Goal: Contribute content: Contribute content

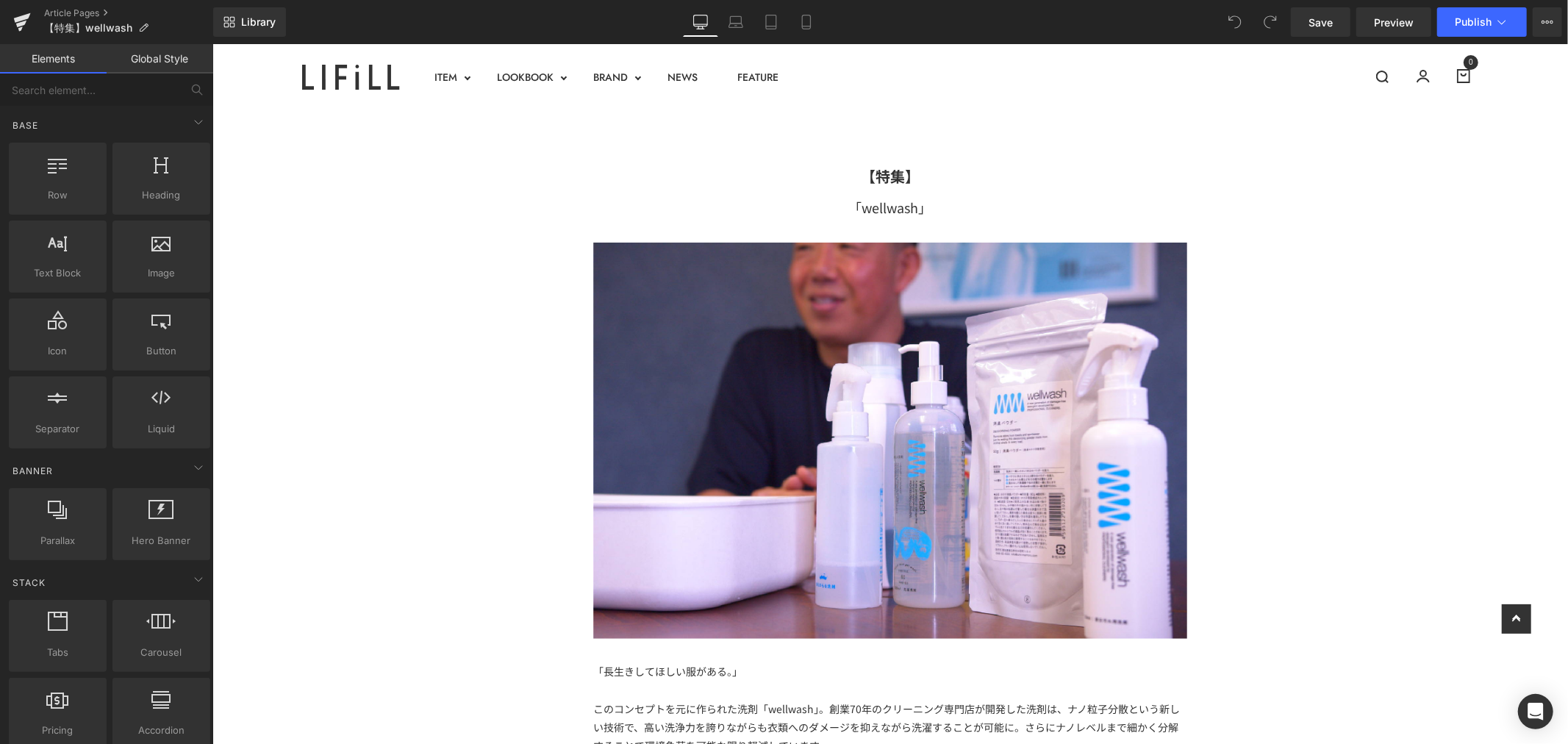
click at [1013, 205] on div "「wellwash」" at bounding box center [889, 206] width 594 height 23
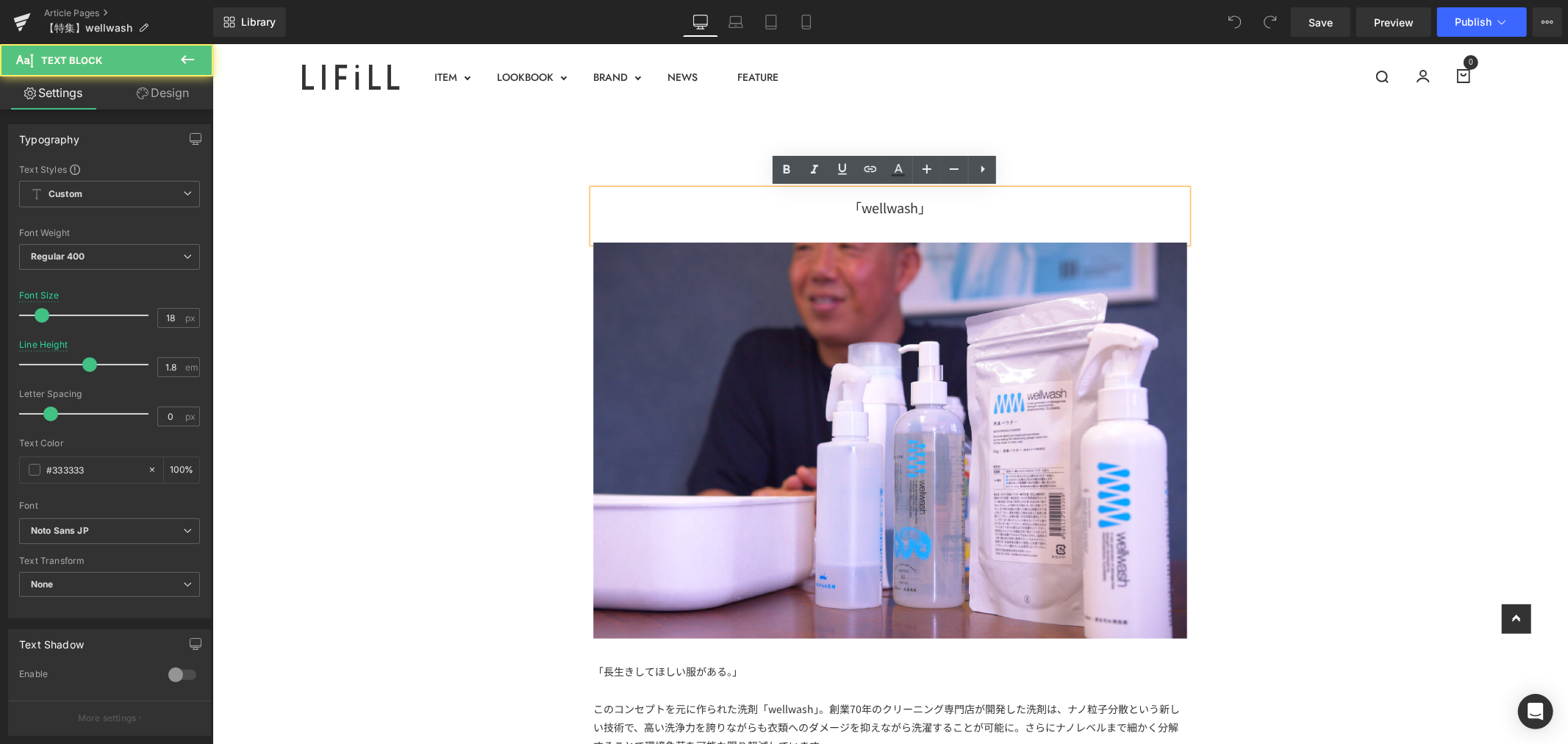
click at [1012, 205] on div "「wellwash」" at bounding box center [889, 206] width 594 height 23
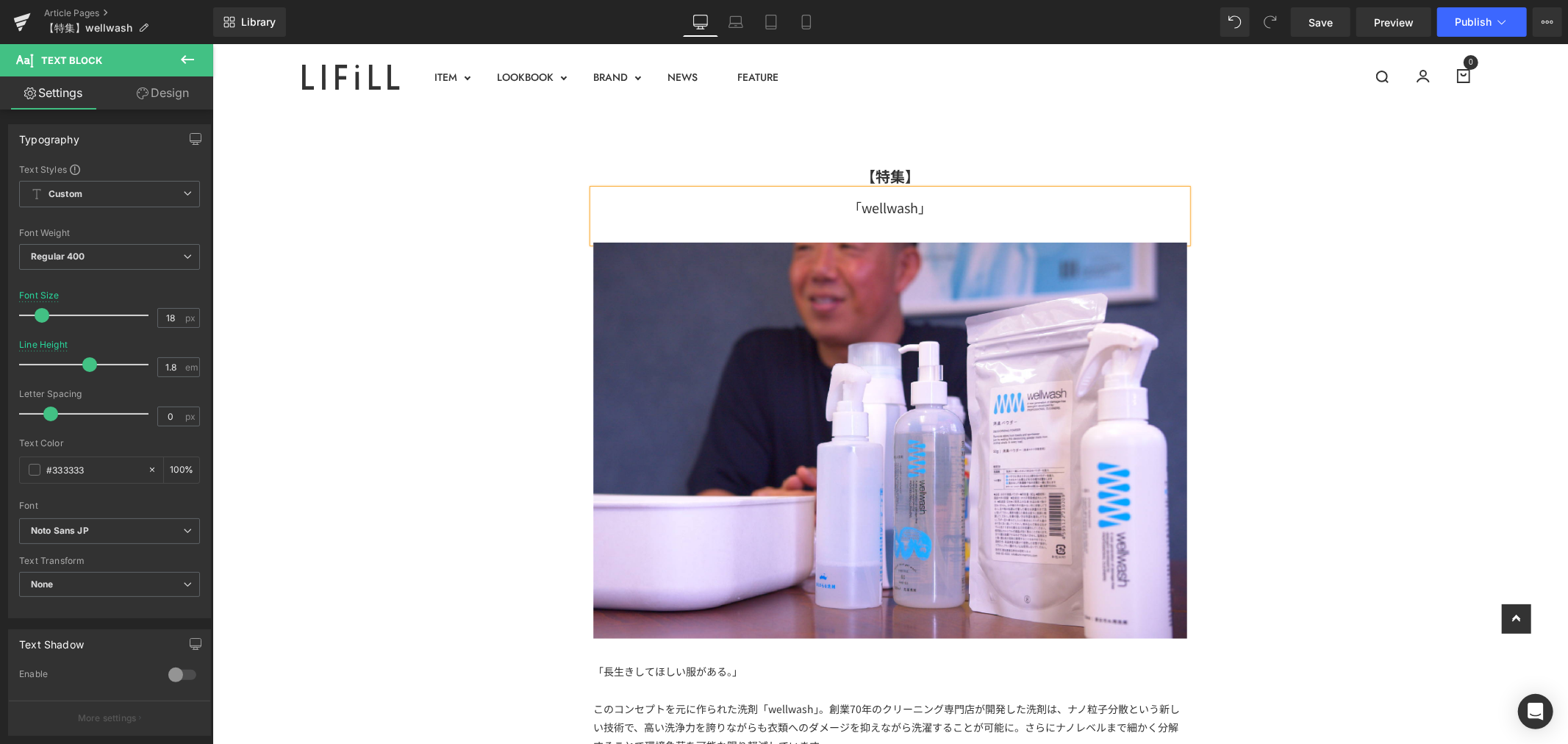
scroll to position [245, 0]
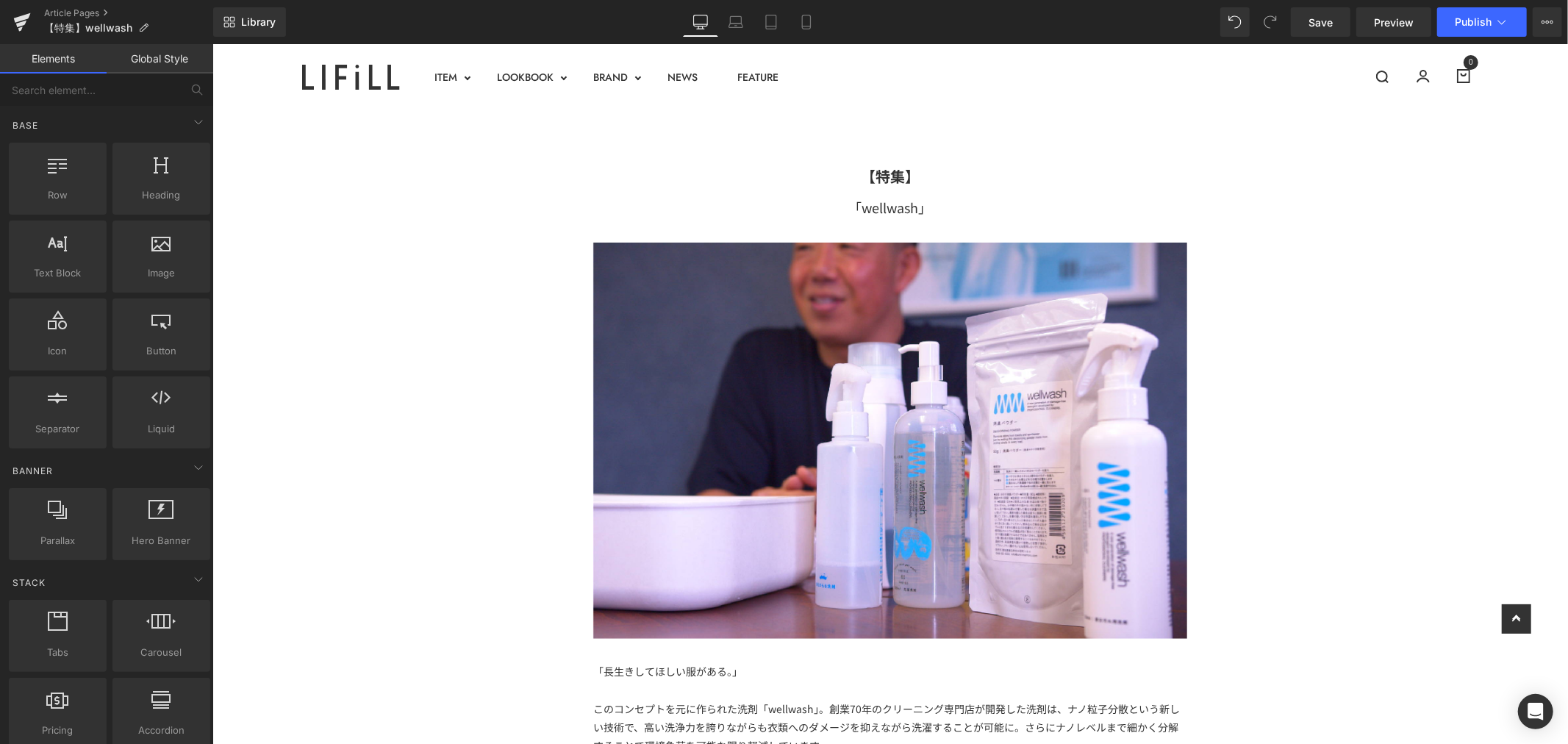
click at [837, 208] on div "「wellwash」" at bounding box center [889, 215] width 594 height 53
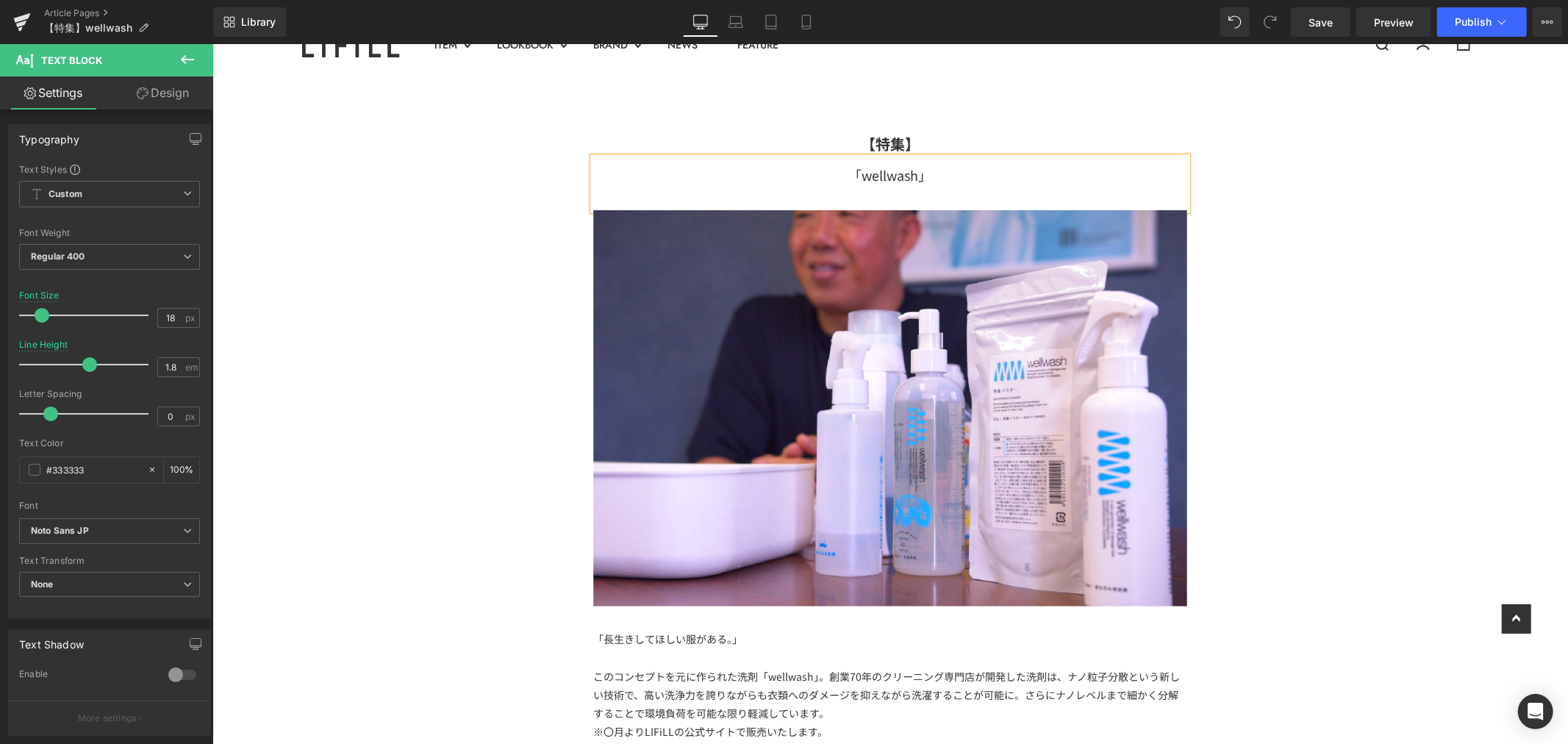
scroll to position [32, 0]
click at [1063, 173] on div "クリーニング専門店が作る洗剤「wellwash」" at bounding box center [889, 184] width 594 height 53
click at [905, 172] on div "クリーニング専門店が作る洗剤「wellwash」" at bounding box center [889, 184] width 594 height 53
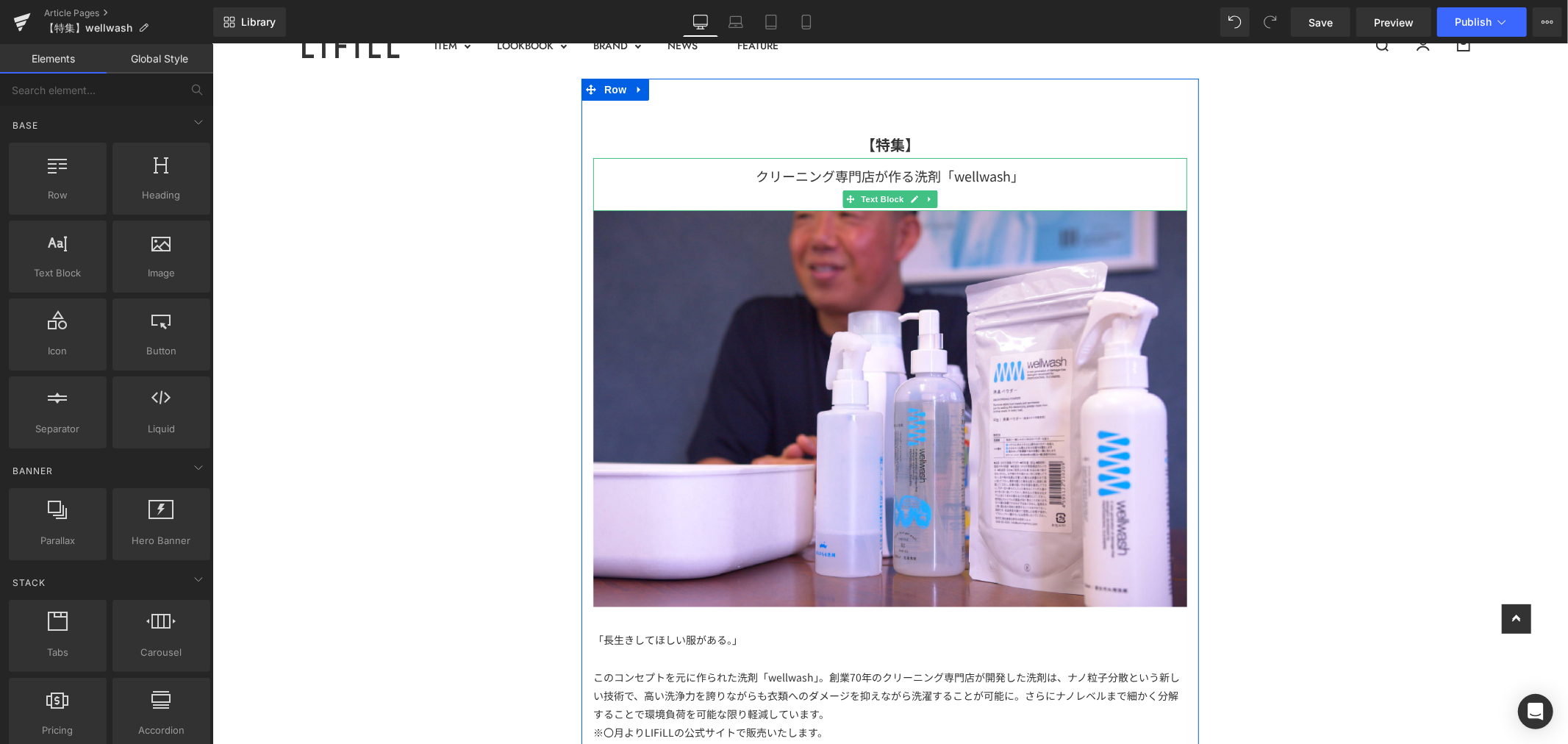
click at [911, 179] on div "クリーニング専門店が作る洗剤「wellwash」" at bounding box center [889, 184] width 594 height 53
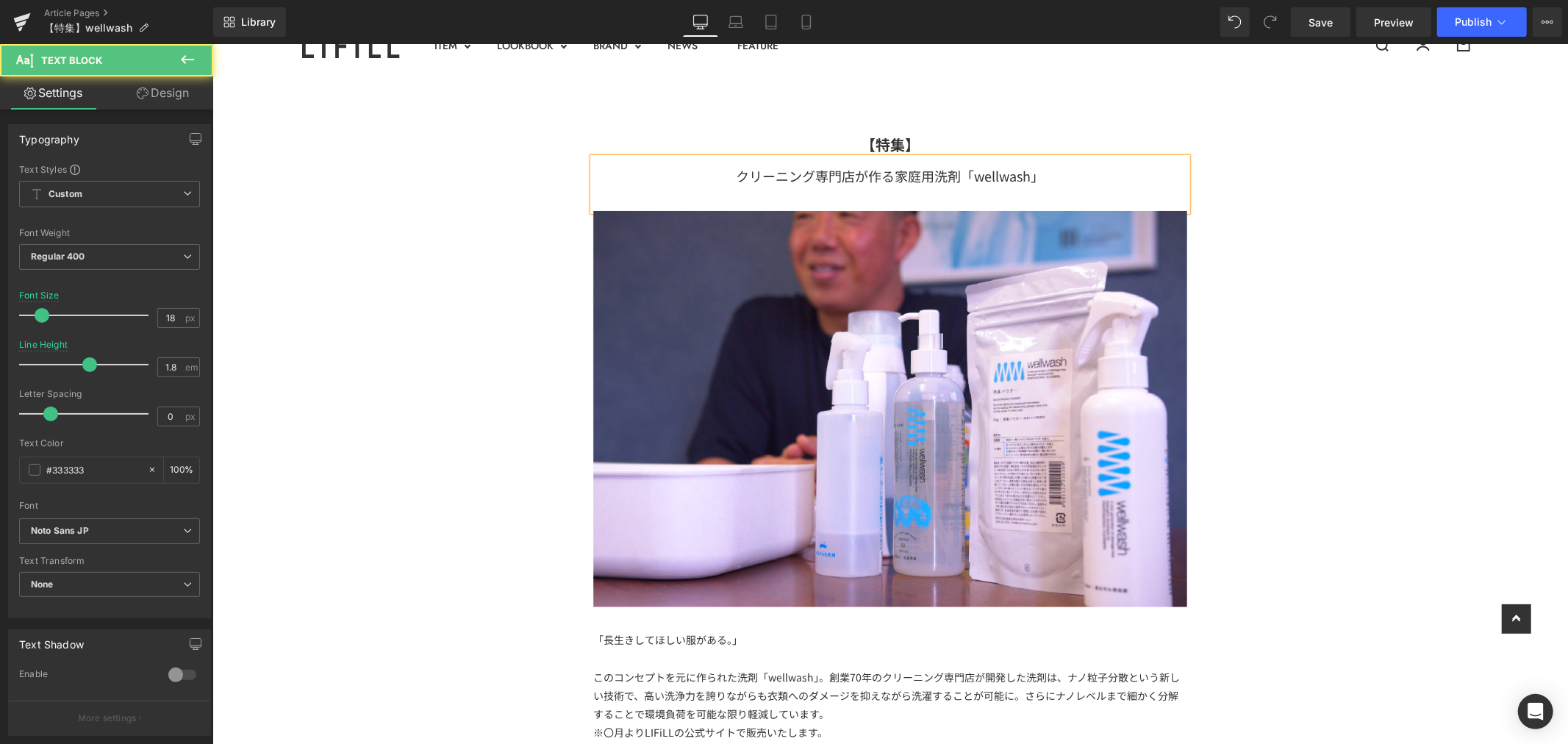
click at [1041, 171] on div "クリーニング専門店が作る家庭用洗剤「wellwash」" at bounding box center [889, 184] width 594 height 53
drag, startPoint x: 1330, startPoint y: 296, endPoint x: 1336, endPoint y: 290, distance: 8.5
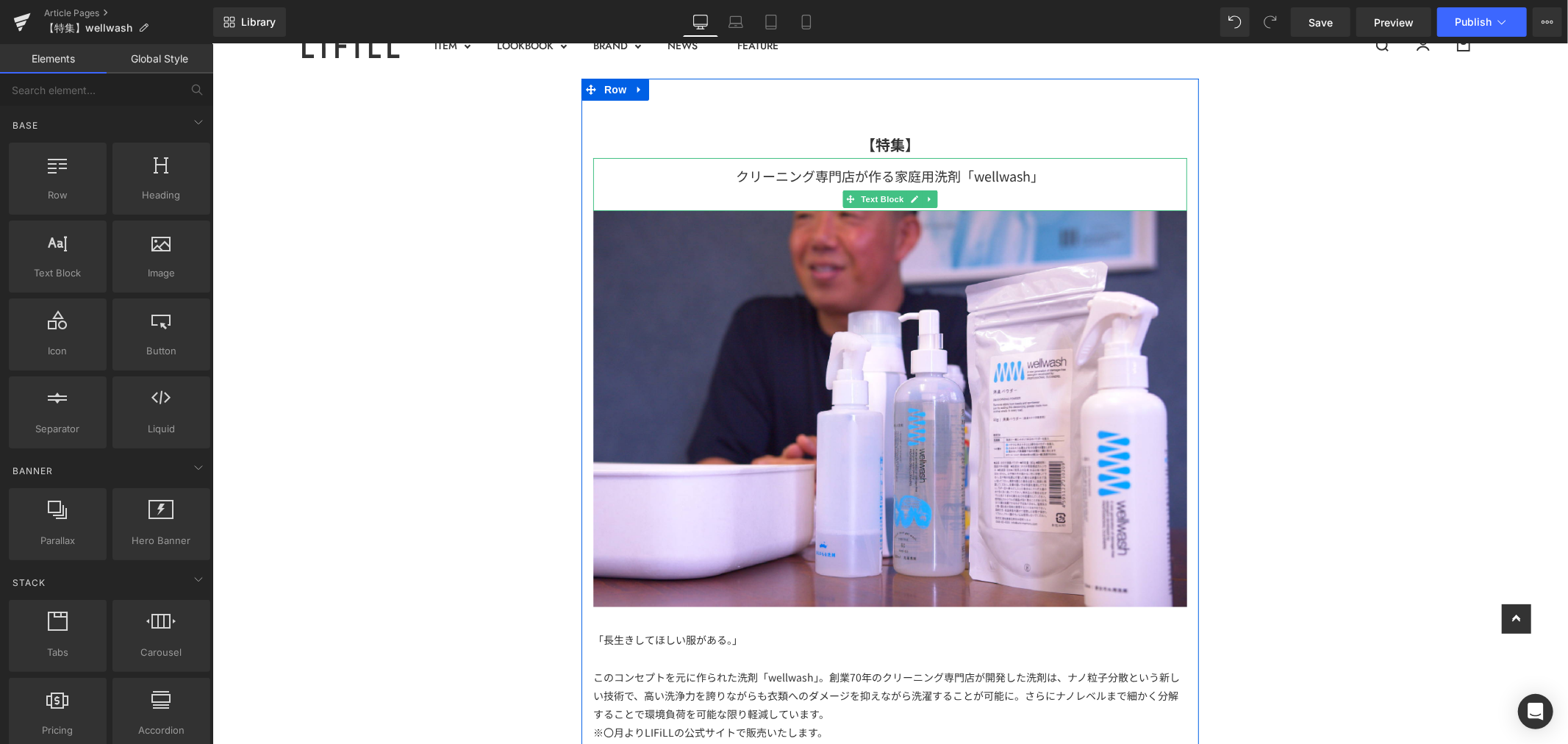
click at [1042, 166] on div "クリーニング専門店が作る家庭用洗剤「wellwash」" at bounding box center [889, 184] width 594 height 53
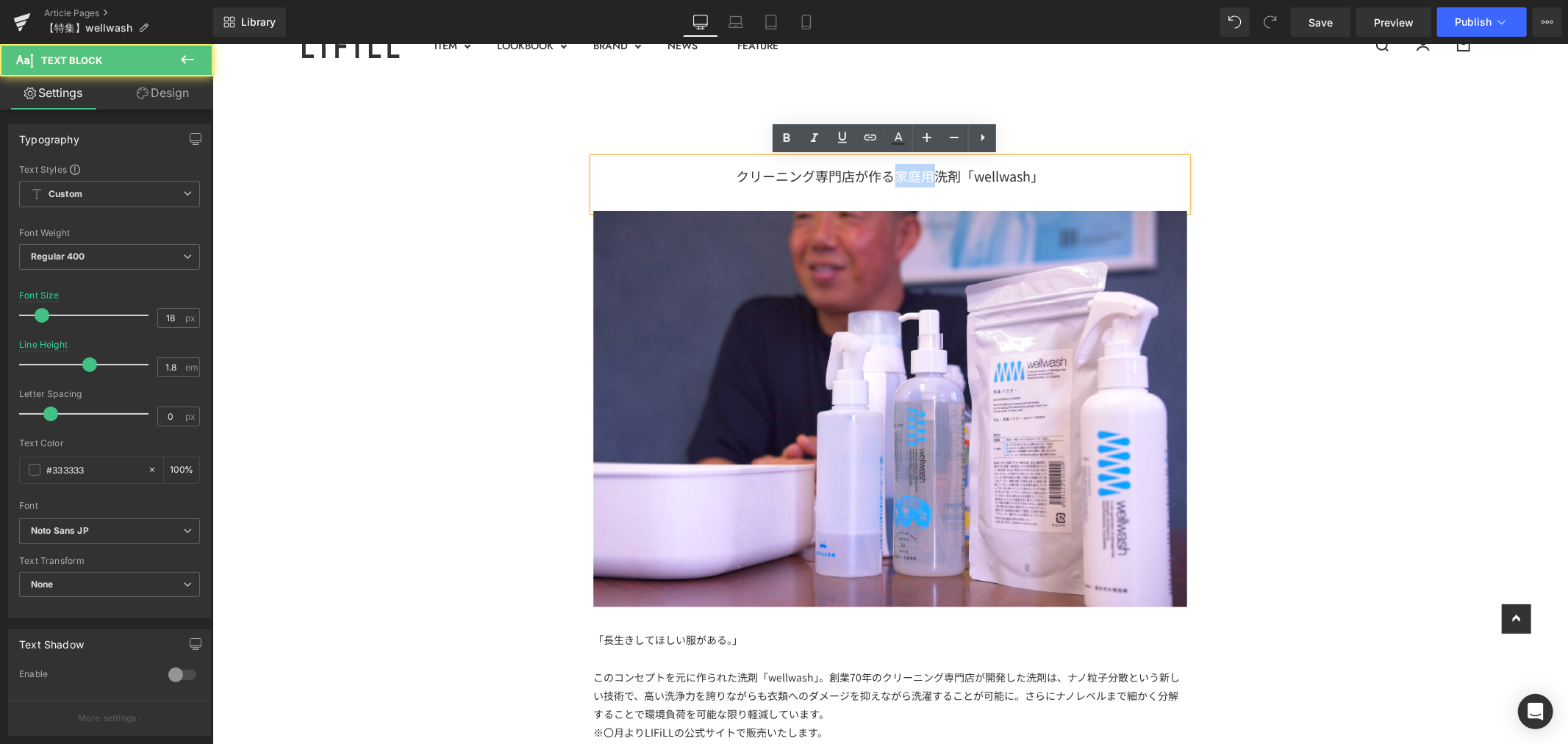
drag, startPoint x: 890, startPoint y: 178, endPoint x: 925, endPoint y: 169, distance: 36.1
click at [925, 169] on div "クリーニング専門店が作る家庭用洗剤「wellwash」" at bounding box center [889, 184] width 594 height 53
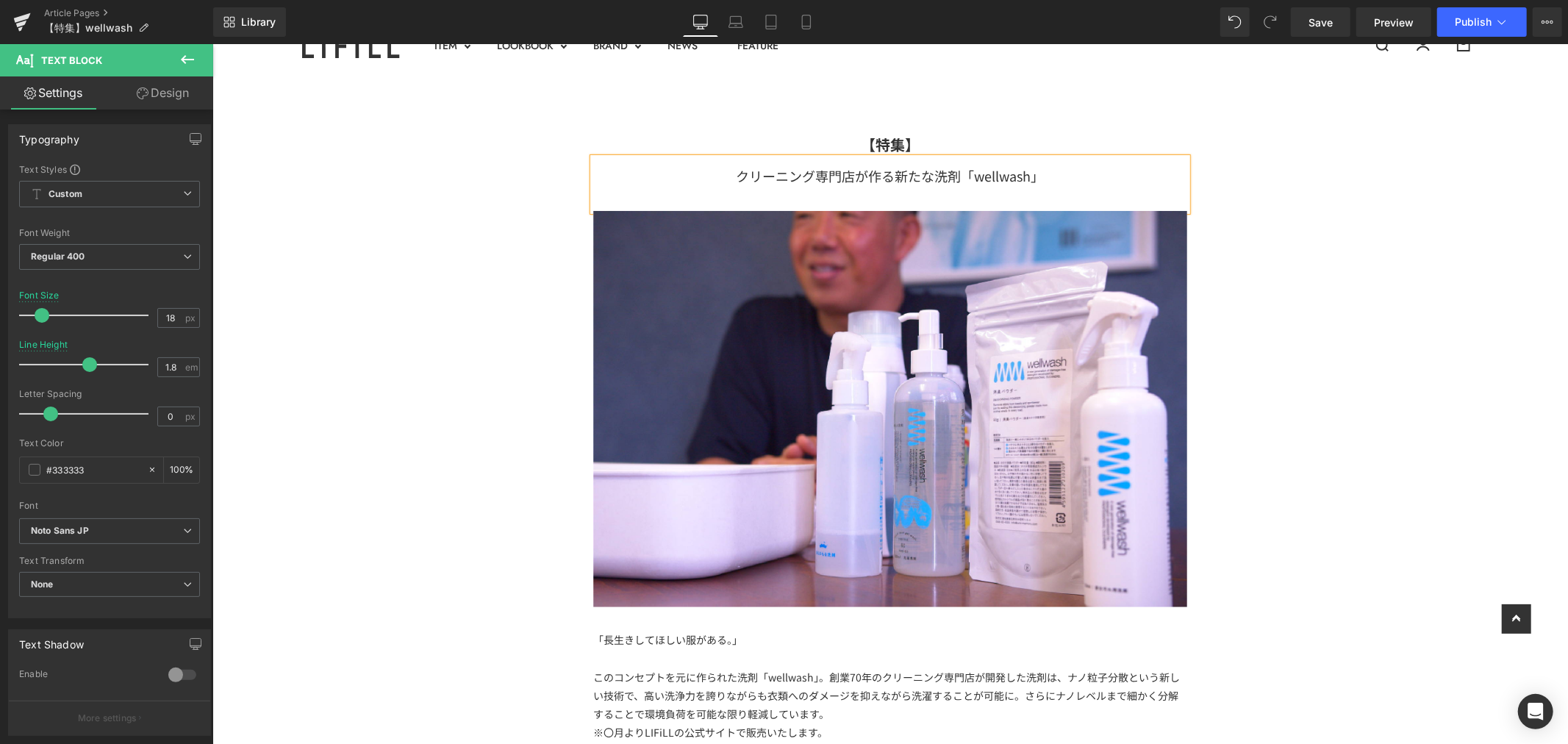
click at [1188, 178] on div "【特集】 Text Block クリーニング専門店が作る新たな洗剤「wellwash」 Text Block Image 「長生きしてほしい服がある。」 この…" at bounding box center [890, 641] width 617 height 1127
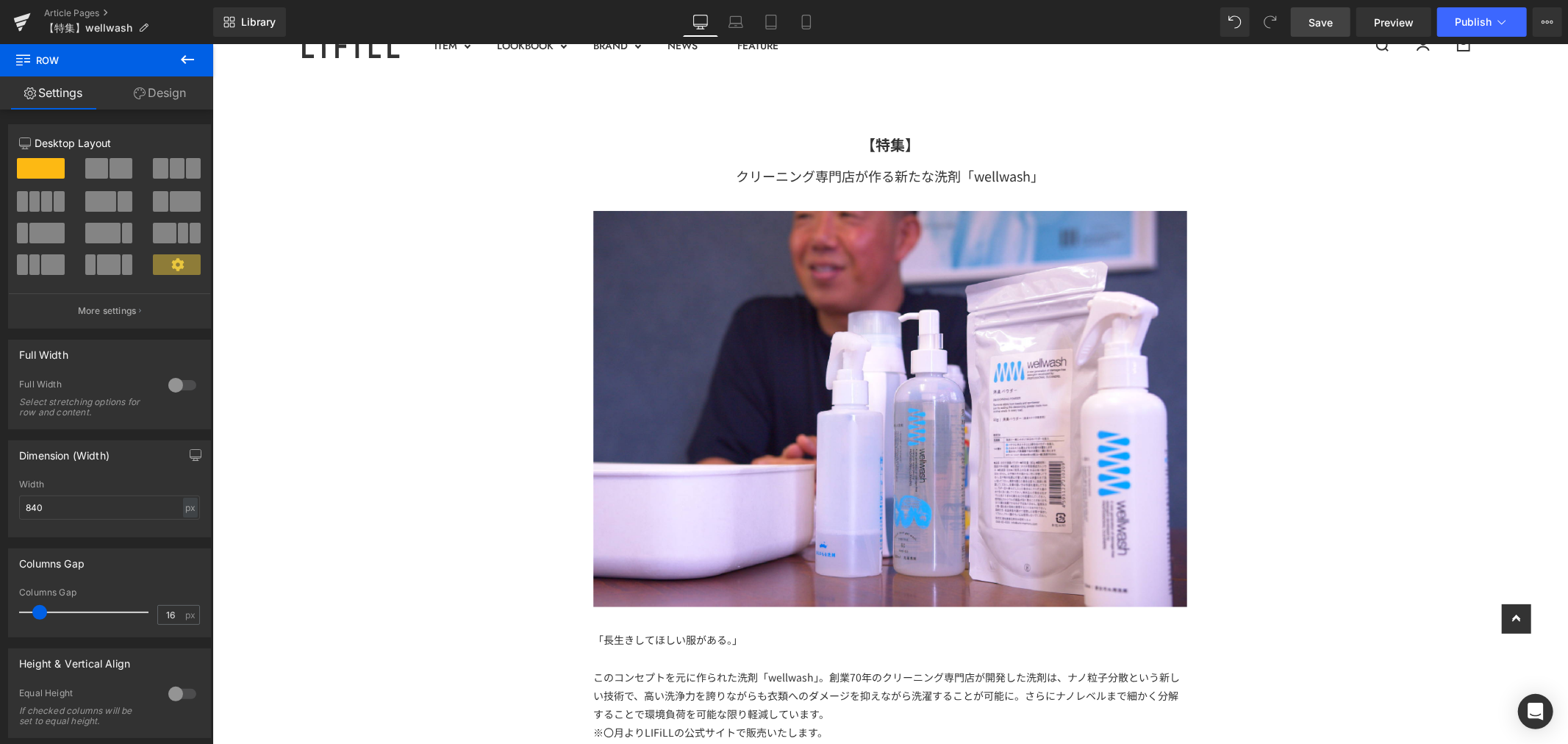
click at [1320, 9] on link "Save" at bounding box center [1321, 22] width 60 height 29
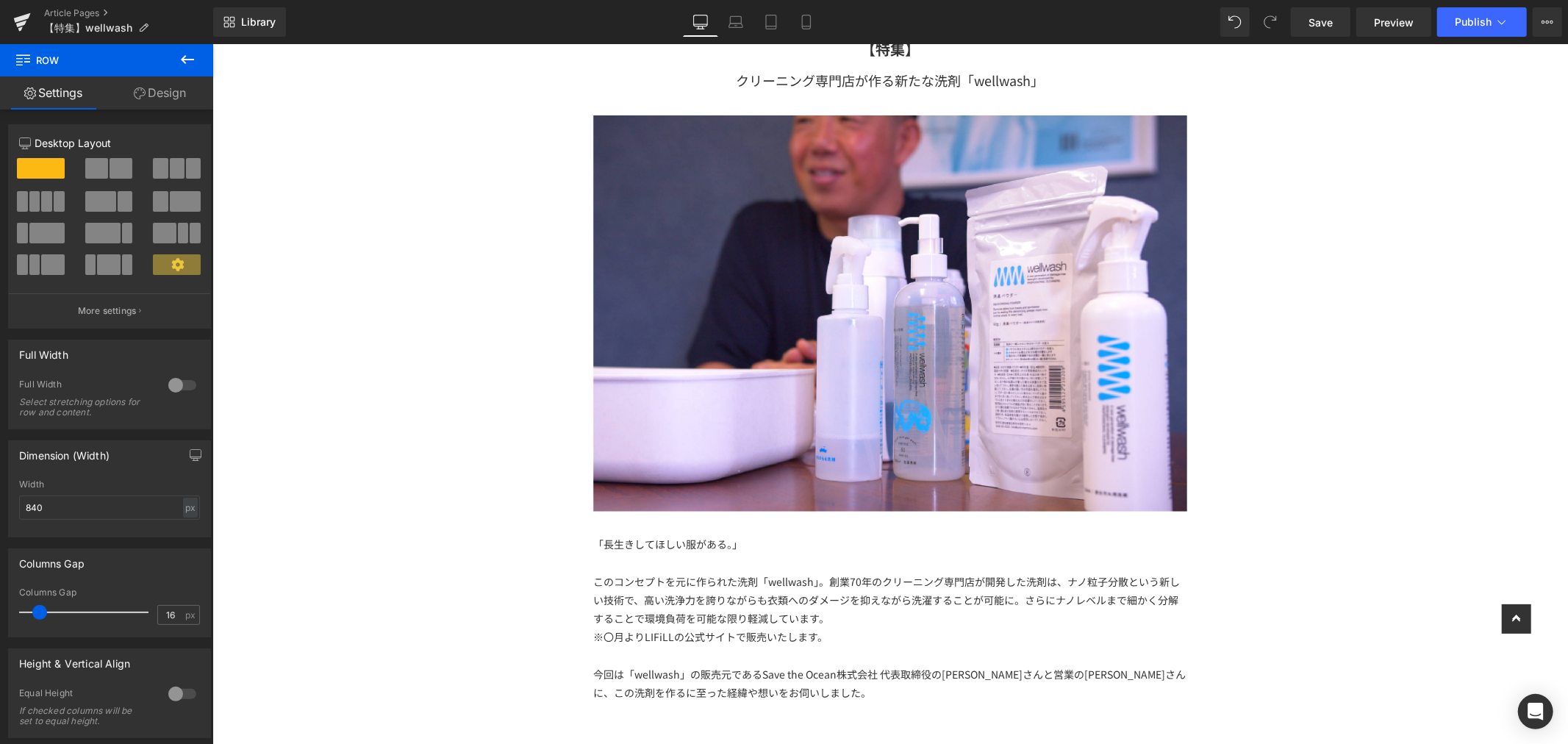
scroll to position [0, 0]
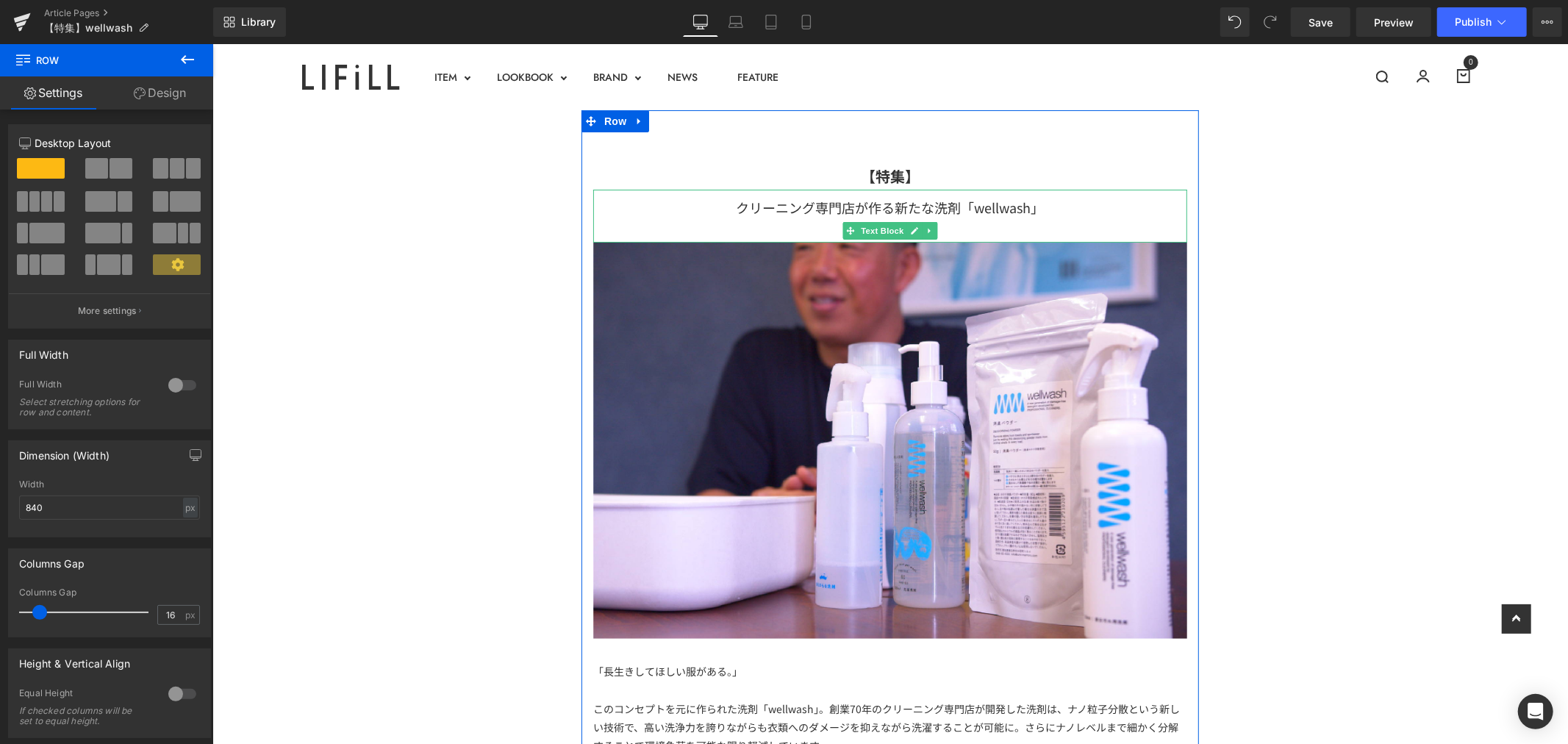
click at [889, 208] on div "クリーニング専門店が作る新たな洗剤「wellwash」" at bounding box center [889, 215] width 594 height 53
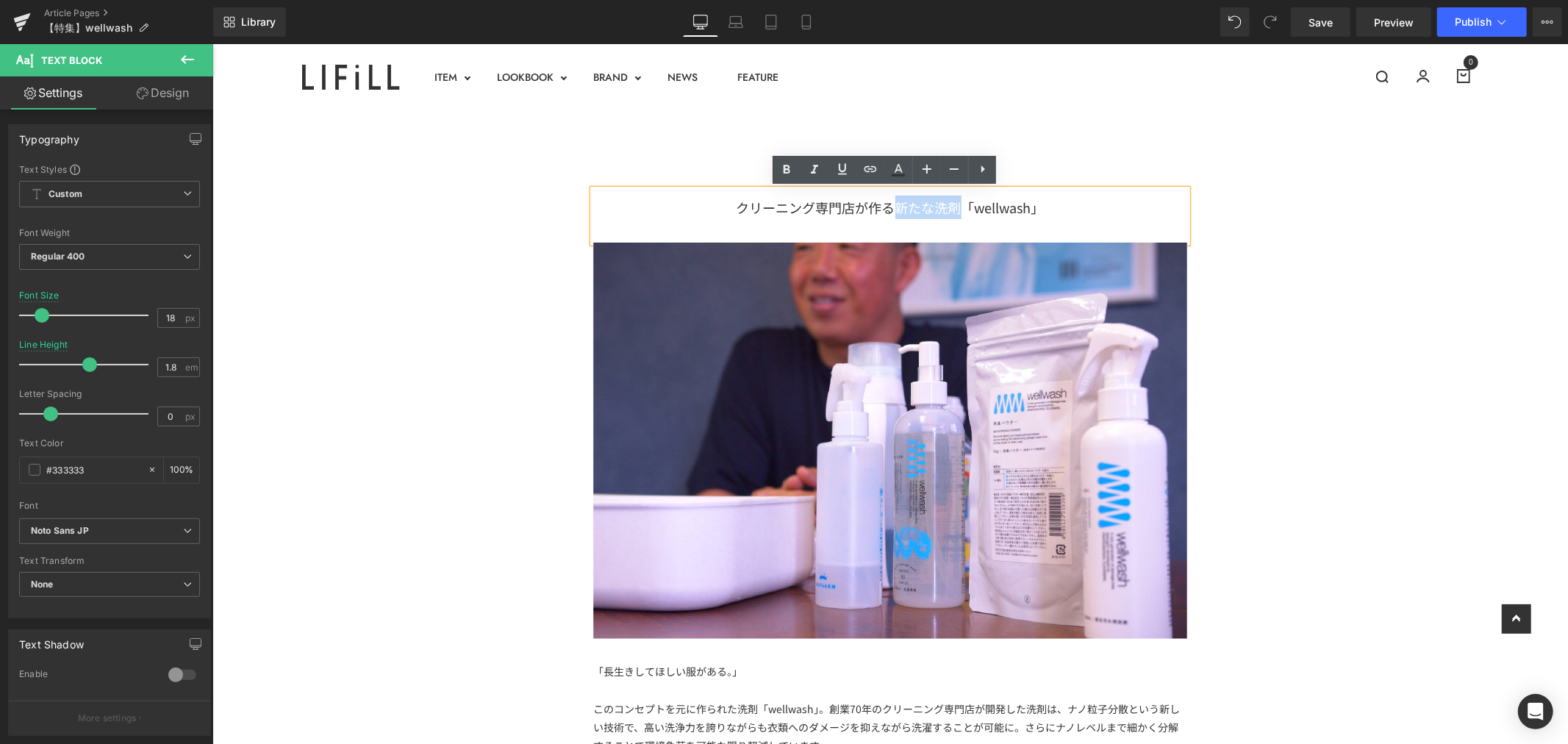
drag, startPoint x: 888, startPoint y: 208, endPoint x: 926, endPoint y: 205, distance: 38.1
click at [926, 205] on div "クリーニング専門店が作る新たな洗剤「wellwash」" at bounding box center [889, 215] width 594 height 53
click at [919, 209] on div "クリーニング専門店が作る新たな洗剤「wellwash」" at bounding box center [889, 215] width 594 height 53
drag, startPoint x: 930, startPoint y: 203, endPoint x: 888, endPoint y: 209, distance: 42.4
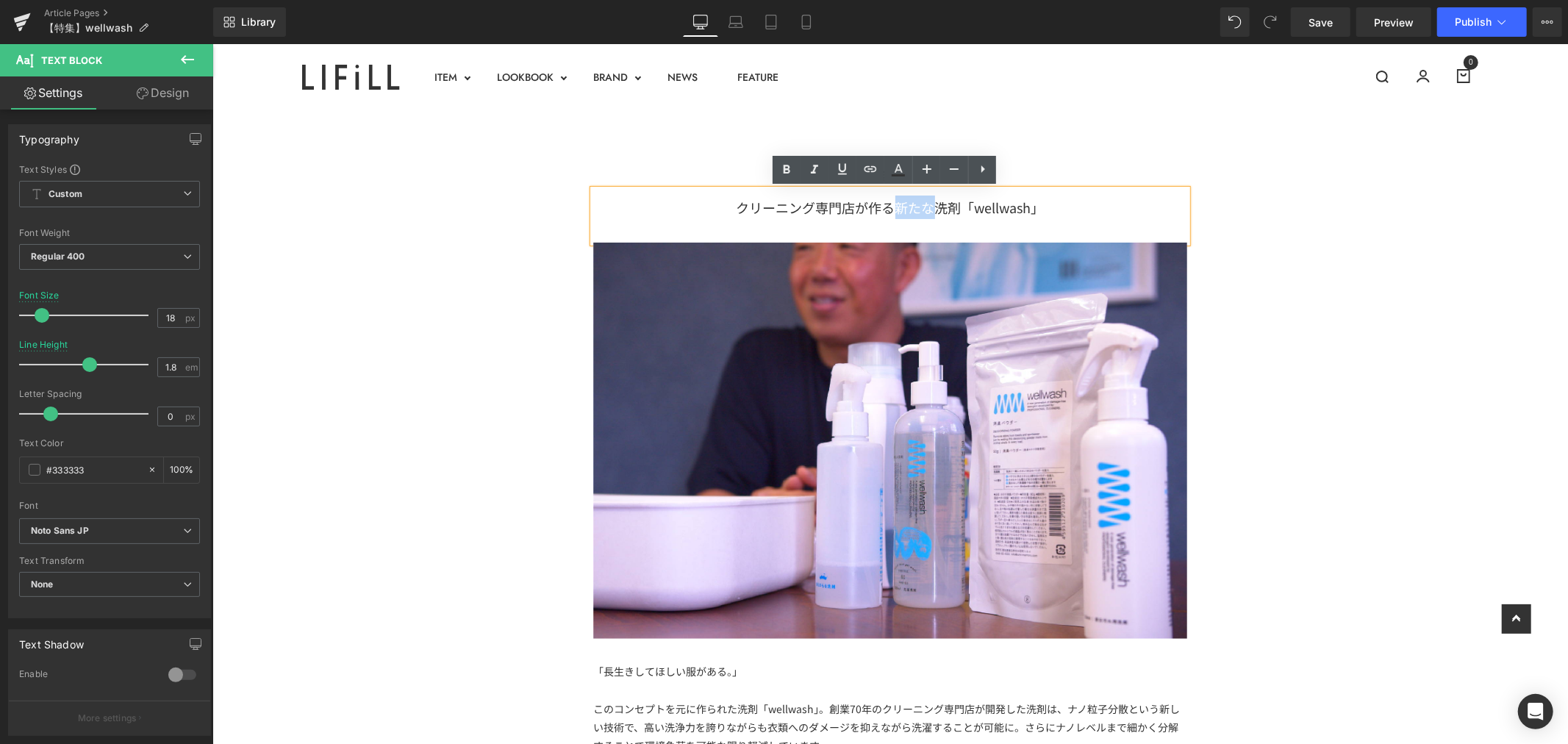
click at [888, 209] on div "クリーニング専門店が作る新たな洗剤「wellwash」" at bounding box center [889, 215] width 594 height 53
click at [884, 208] on div "クリーニング専門店が作る次世代の洗剤「wellwash」" at bounding box center [889, 215] width 594 height 53
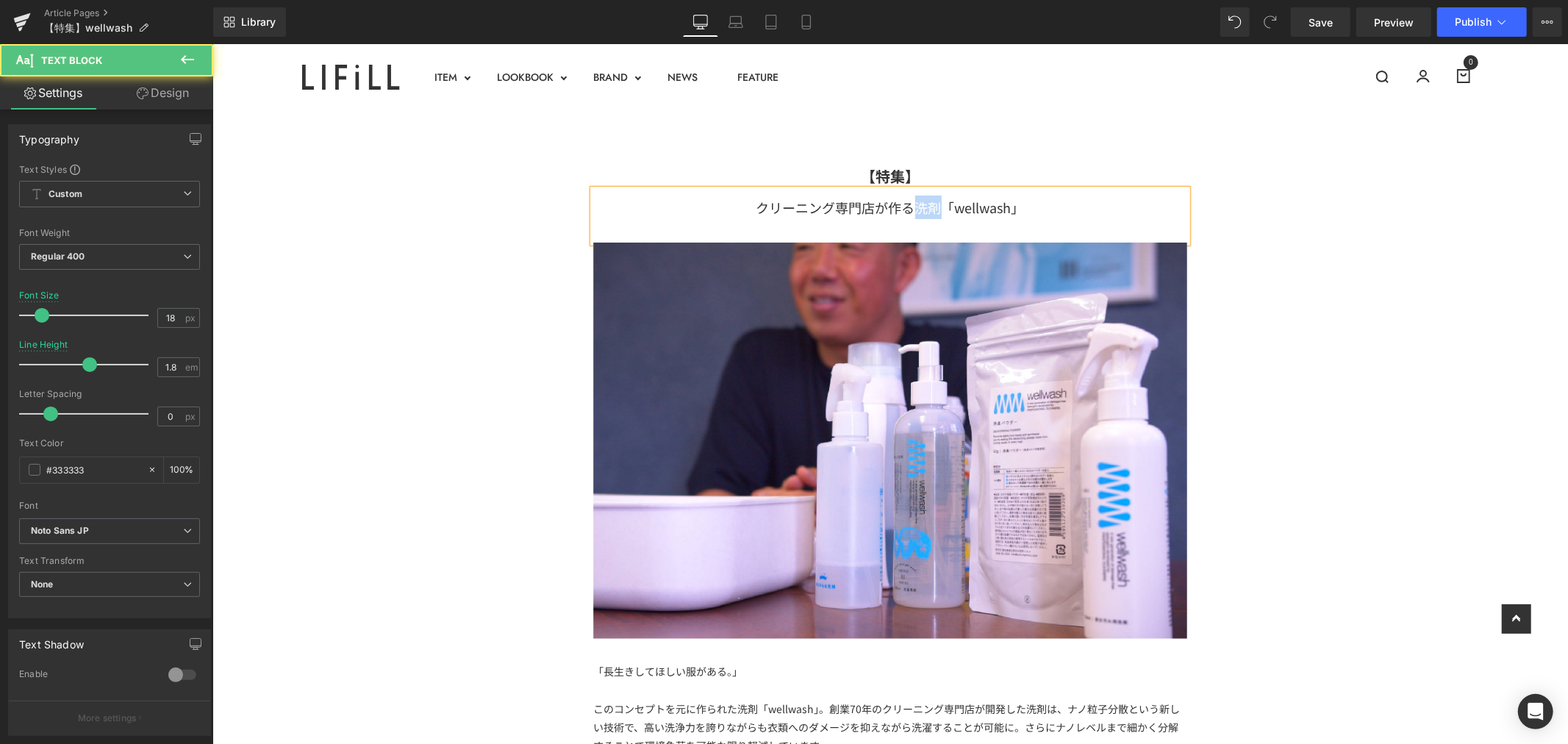
drag, startPoint x: 907, startPoint y: 210, endPoint x: 934, endPoint y: 209, distance: 27.0
click at [934, 209] on div "クリーニング専門店が作る洗剤「wellwash」" at bounding box center [889, 215] width 594 height 53
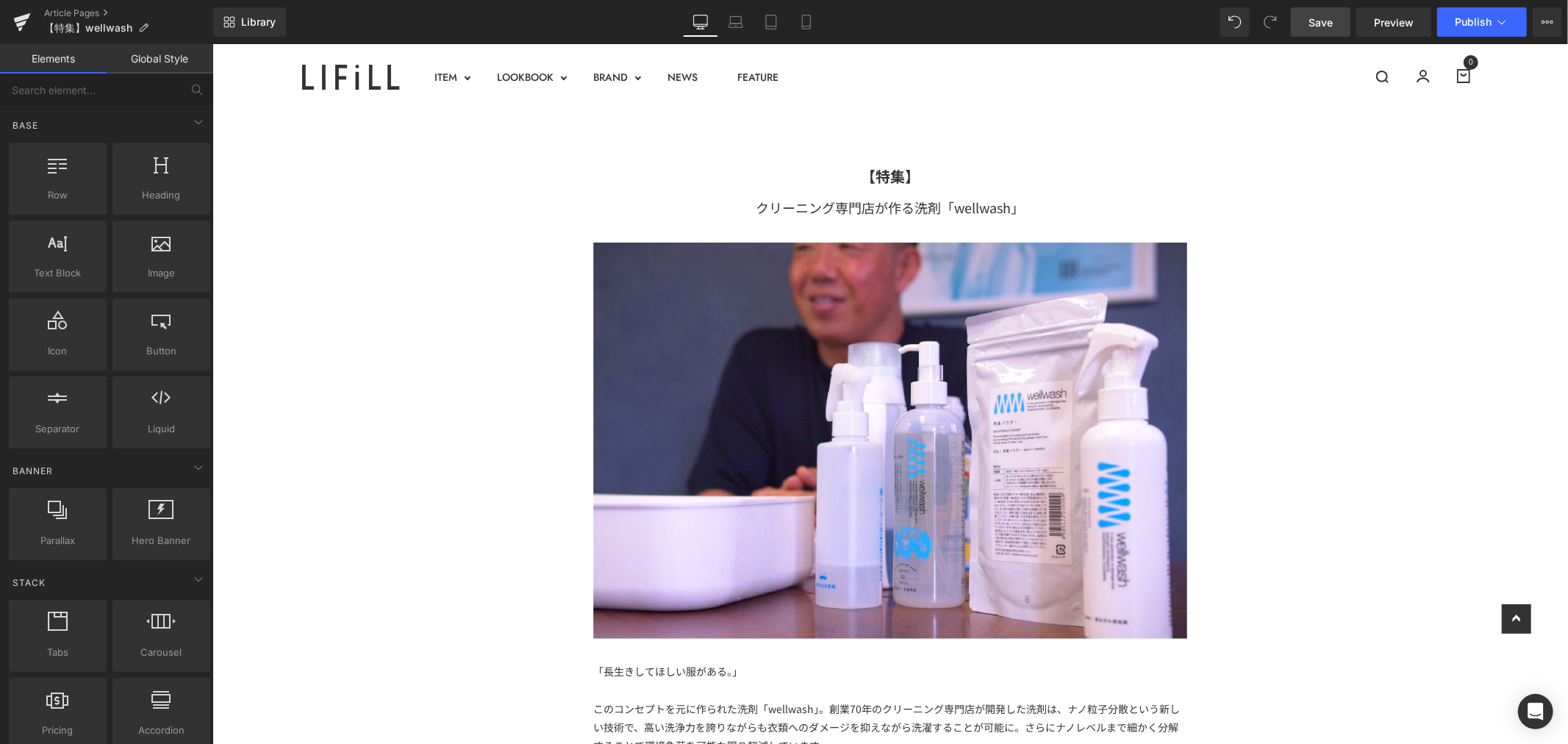
click at [1316, 34] on link "Save" at bounding box center [1321, 22] width 60 height 29
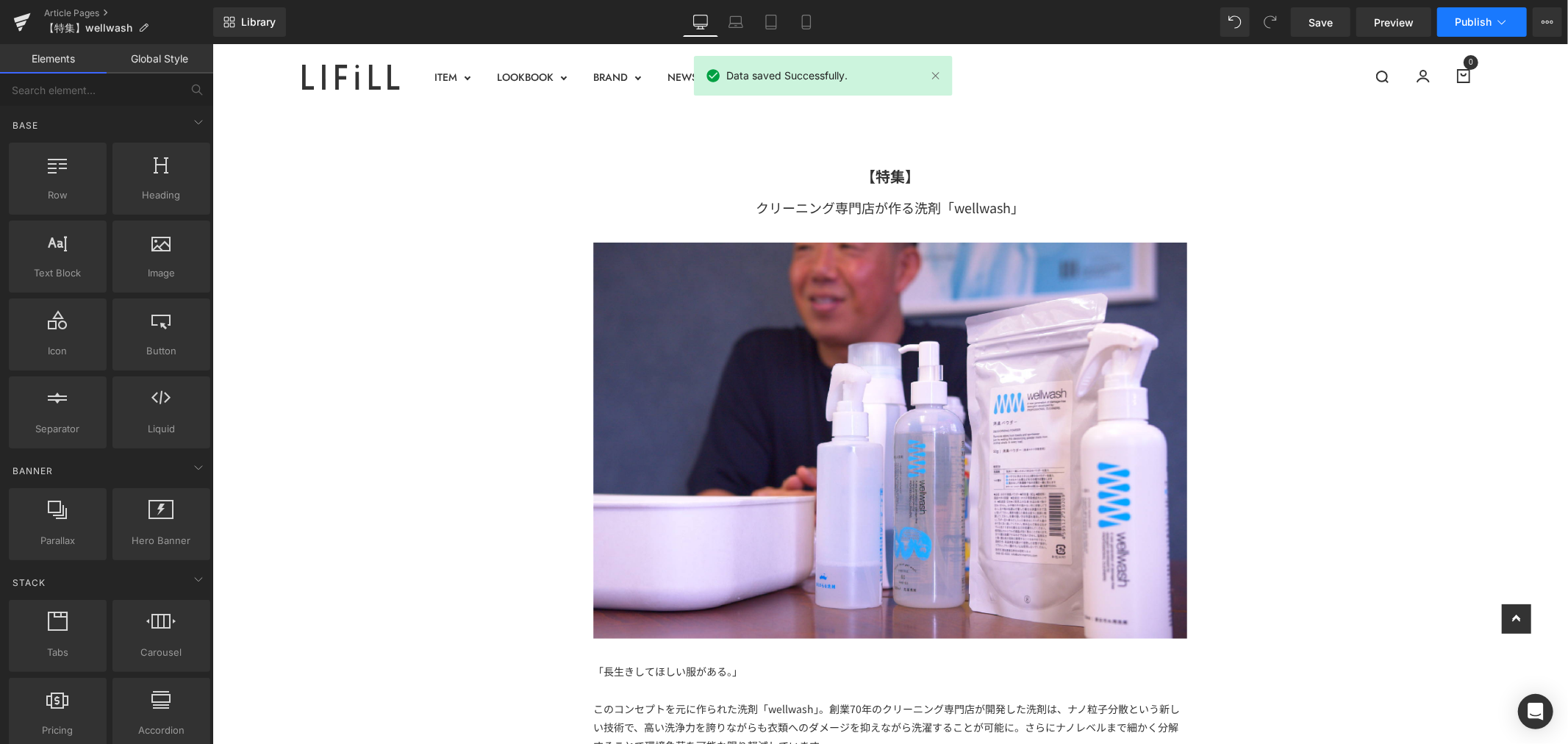
click at [1491, 16] on span "Publish" at bounding box center [1473, 22] width 37 height 12
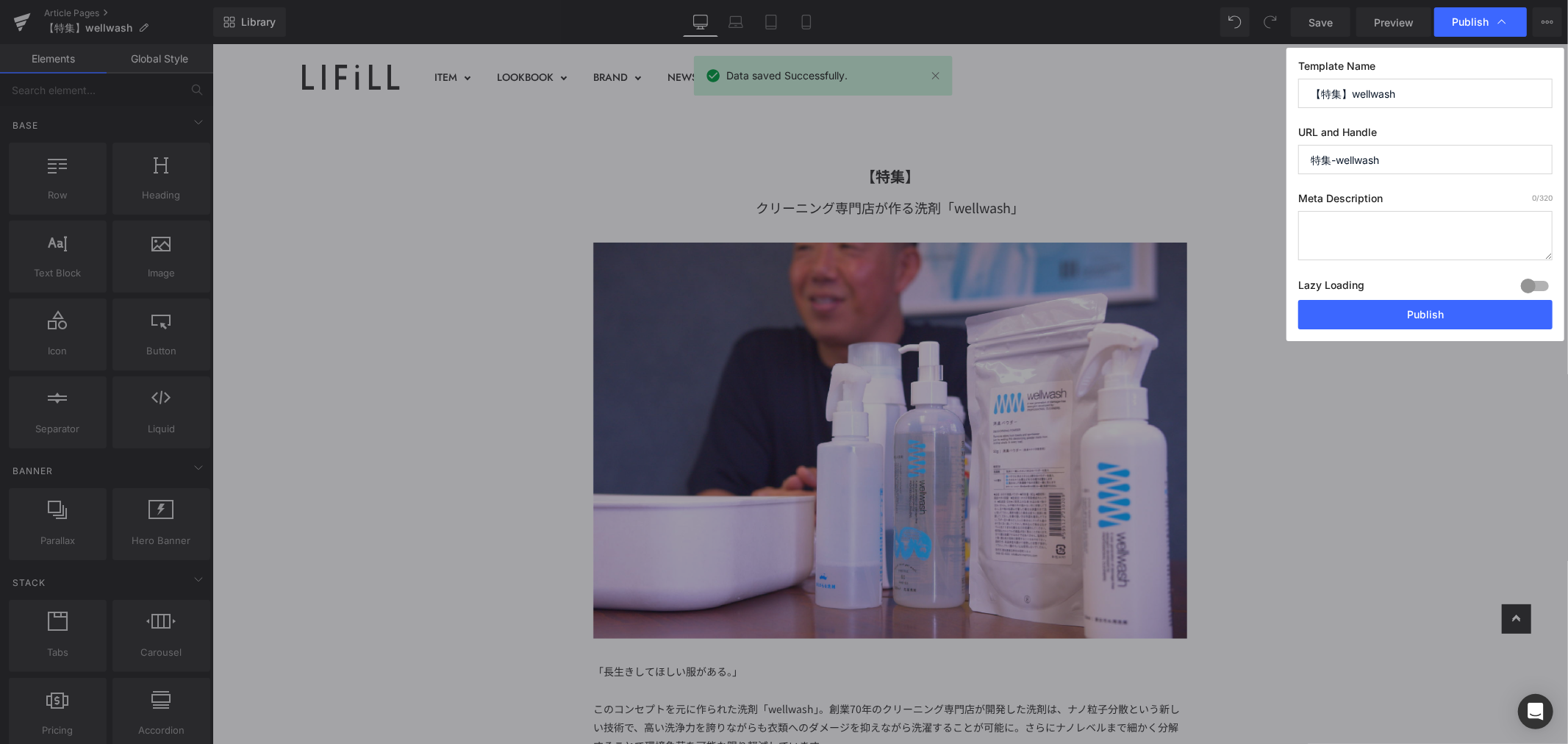
click at [1411, 151] on input "特集-wellwash" at bounding box center [1425, 159] width 254 height 29
drag, startPoint x: 1328, startPoint y: 164, endPoint x: 1282, endPoint y: 168, distance: 46.2
click at [1282, 168] on div "Publish Template Name 【特集】wellwash URL and Handle 特集-wellwash Meta Description …" at bounding box center [784, 372] width 1568 height 744
paste input "Special feature"
drag, startPoint x: 1463, startPoint y: 160, endPoint x: 1222, endPoint y: 160, distance: 241.0
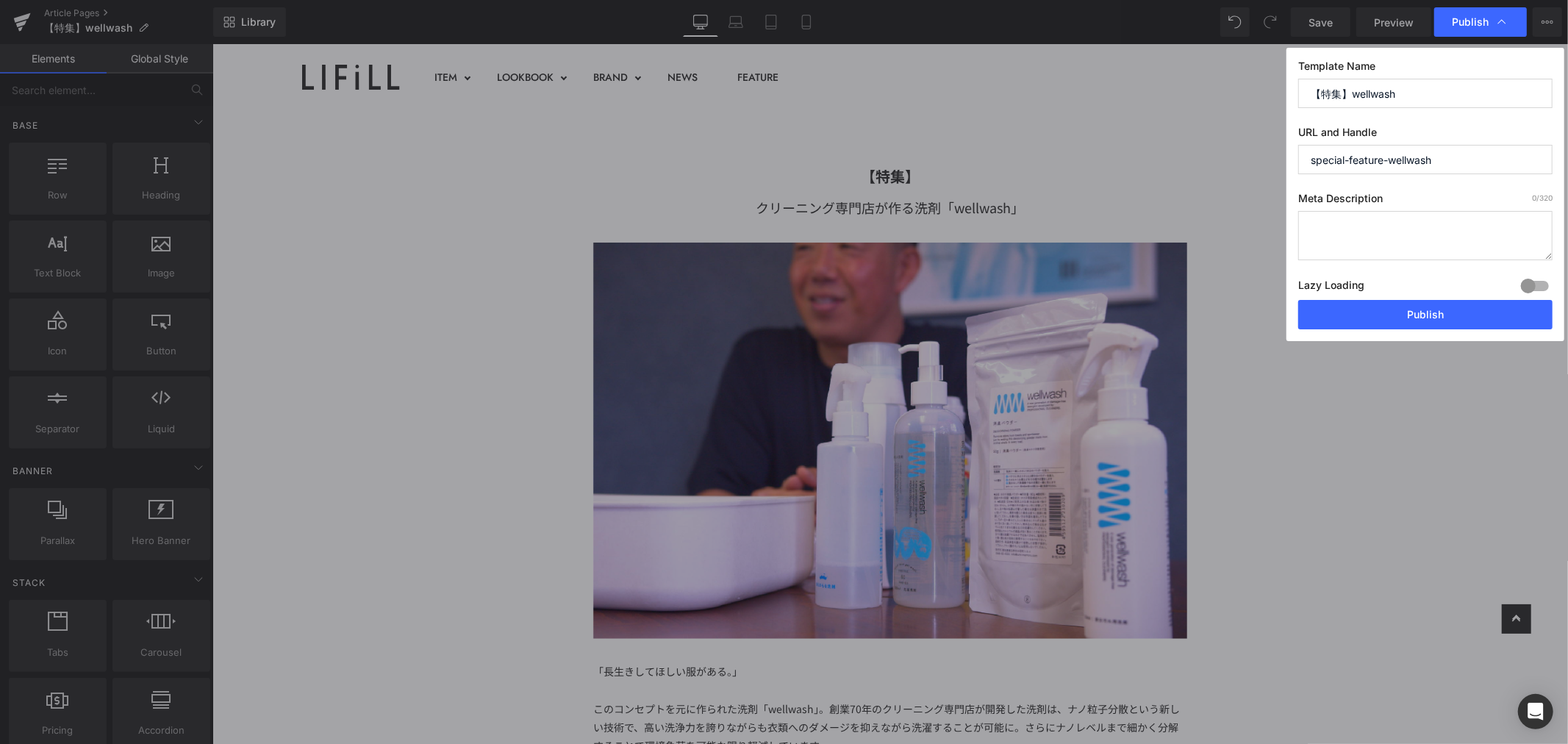
click at [1222, 160] on div "Publish Template Name 【特集】wellwash URL and Handle special-feature-wellwash Meta…" at bounding box center [784, 372] width 1568 height 744
type input "special-feature-wellwash"
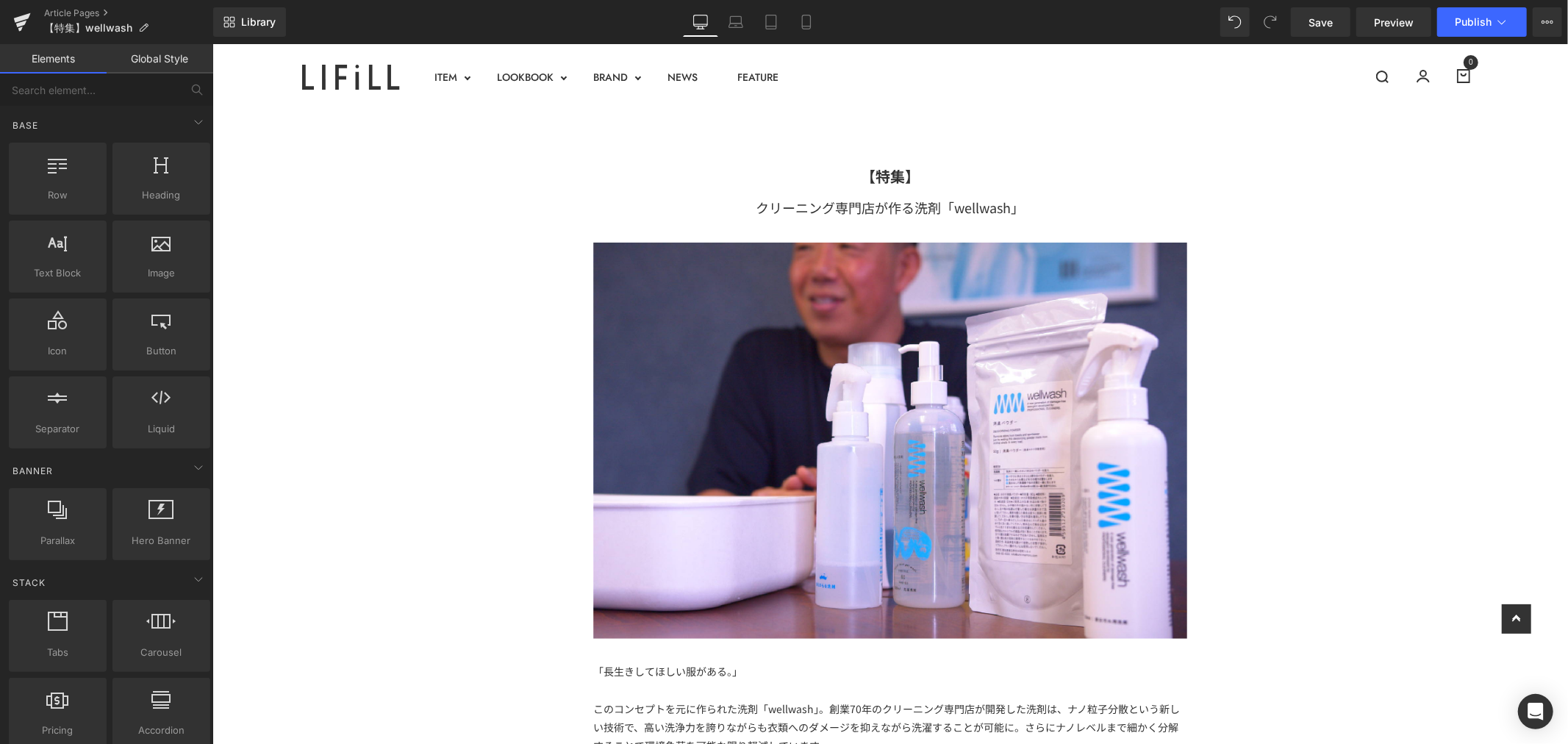
scroll to position [489, 0]
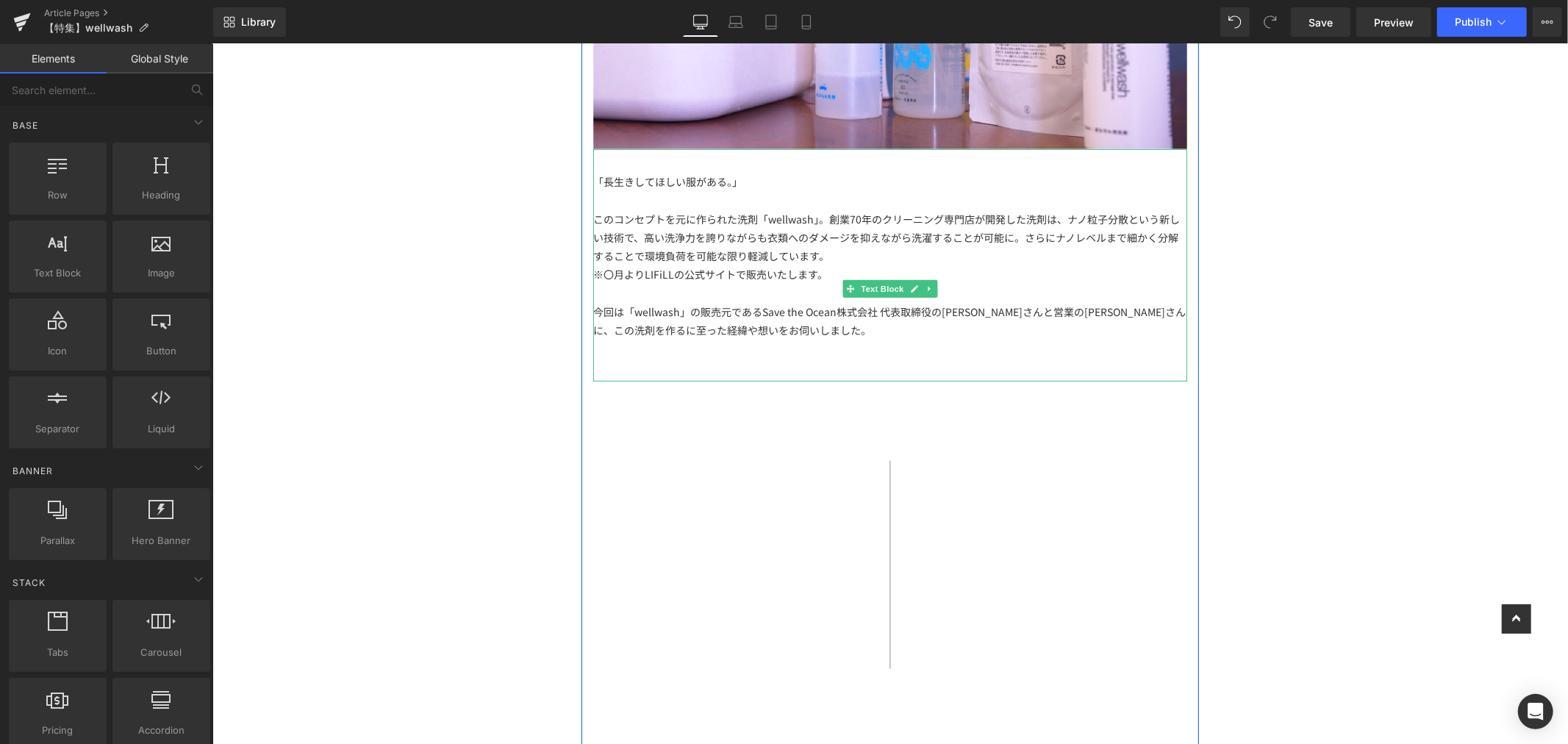
click at [774, 287] on div at bounding box center [889, 292] width 594 height 18
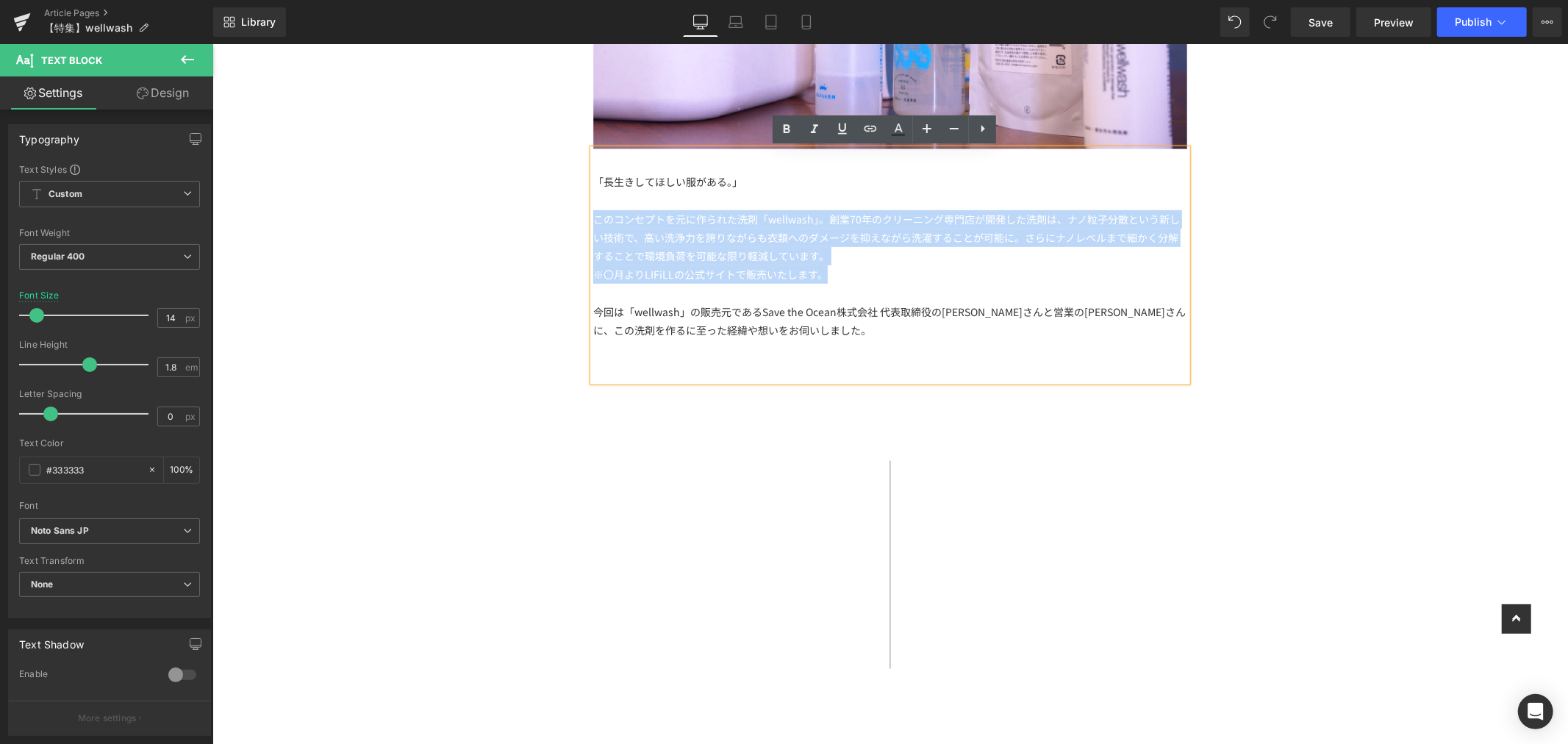
drag, startPoint x: 842, startPoint y: 274, endPoint x: 587, endPoint y: 216, distance: 261.5
click at [592, 216] on div "「長生きしてほしい服がある。」 このコンセプトを元に作られた洗剤「wellwash」。創業70年のクリーニング専門店が開発した洗剤は、ナノ粒子分散という新しい…" at bounding box center [889, 264] width 594 height 232
click at [821, 240] on div "このコンセプトを元に作られた洗剤「wellwash」。創業70年のクリーニング専門店が開発した洗剤は、ナノ粒子分散という新しい技術で、高い洗浄力を誇りながらも…" at bounding box center [889, 237] width 594 height 56
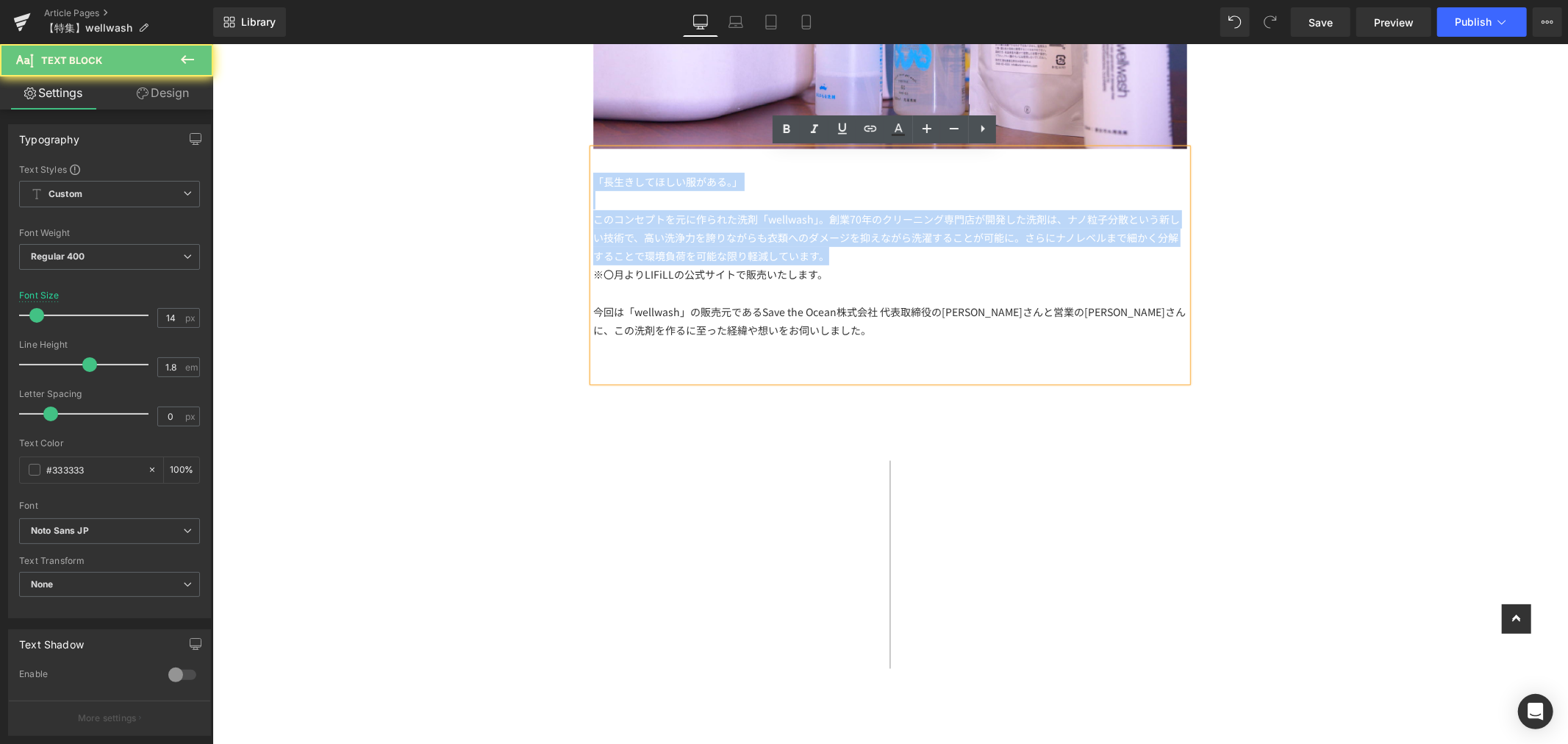
drag, startPoint x: 827, startPoint y: 255, endPoint x: 529, endPoint y: 180, distance: 307.3
copy div "「長生きしてほしい服がある。」 このコンセプトを元に作られた洗剤「wellwash」。創業70年のクリーニング専門店が開発した洗剤は、ナノ粒子分散という新しい…"
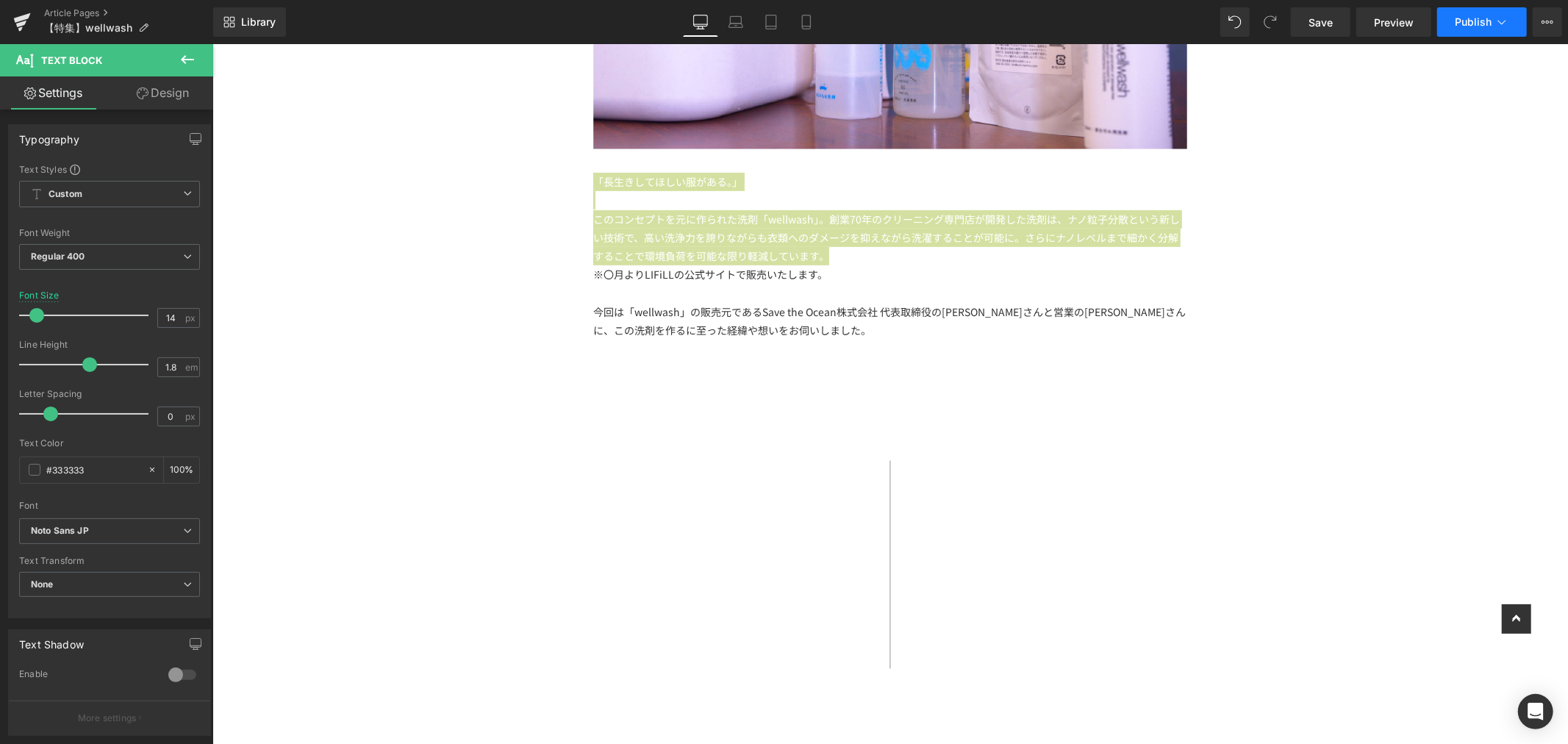
click at [1508, 19] on icon at bounding box center [1501, 21] width 14 height 14
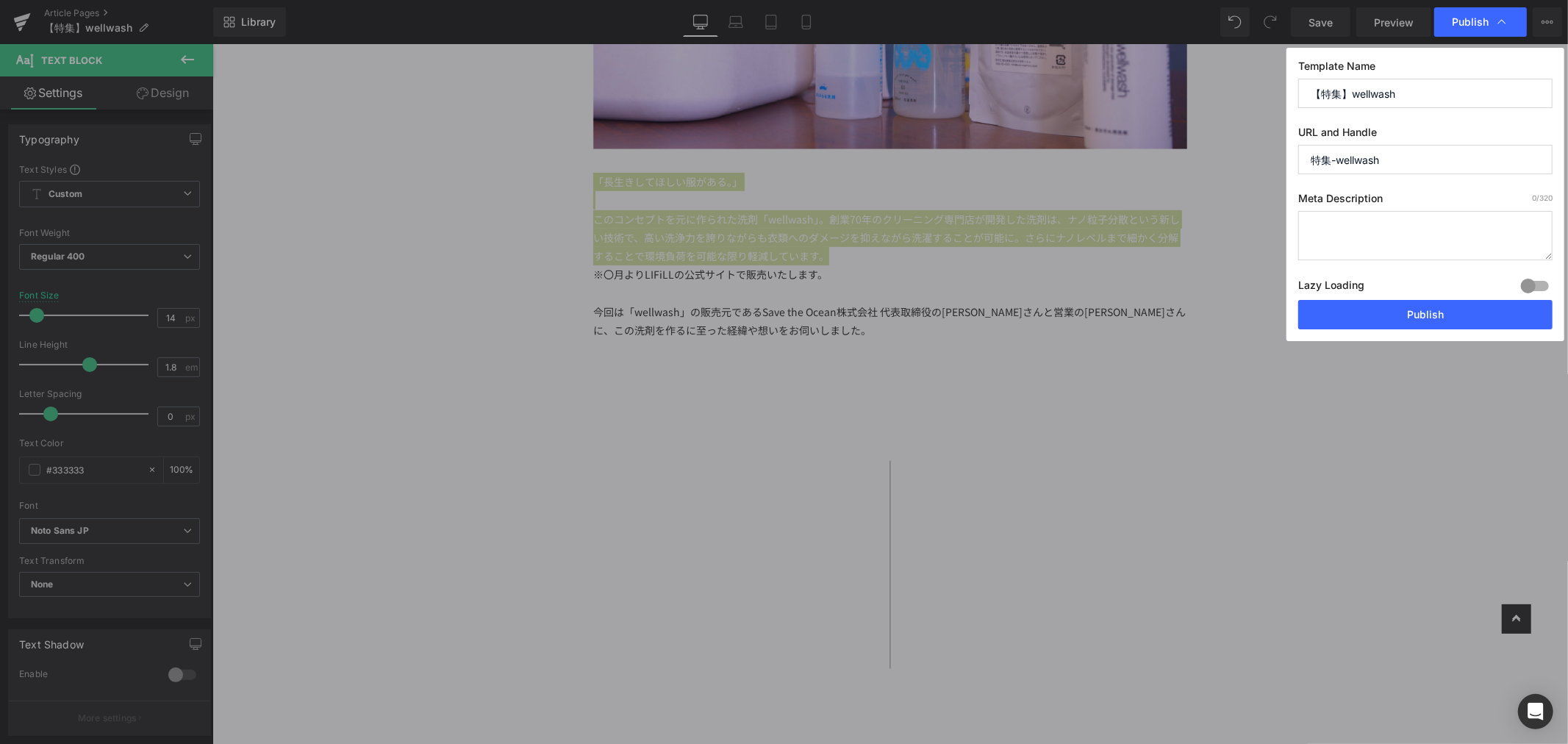
click at [1394, 225] on textarea at bounding box center [1425, 235] width 254 height 49
paste textarea "「長生きしてほしい服がある。」 このコンセプトを元に作られた洗剤「wellwash」。創業70年のクリーニング専門店が開発した洗剤は、ナノ粒子分散という新しい…"
type textarea "「長生きしてほしい服がある。」 このコンセプトを元に作られた洗剤「wellwash」。創業70年のクリーニング専門店が開発した洗剤は、ナノ粒子分散という新しい…"
click at [1346, 237] on textarea "「長生きしてほしい服がある。」 このコンセプトを元に作られた洗剤「wellwash」。創業70年のクリーニング専門店が開発した洗剤は、ナノ粒子分散という新しい…" at bounding box center [1425, 235] width 254 height 49
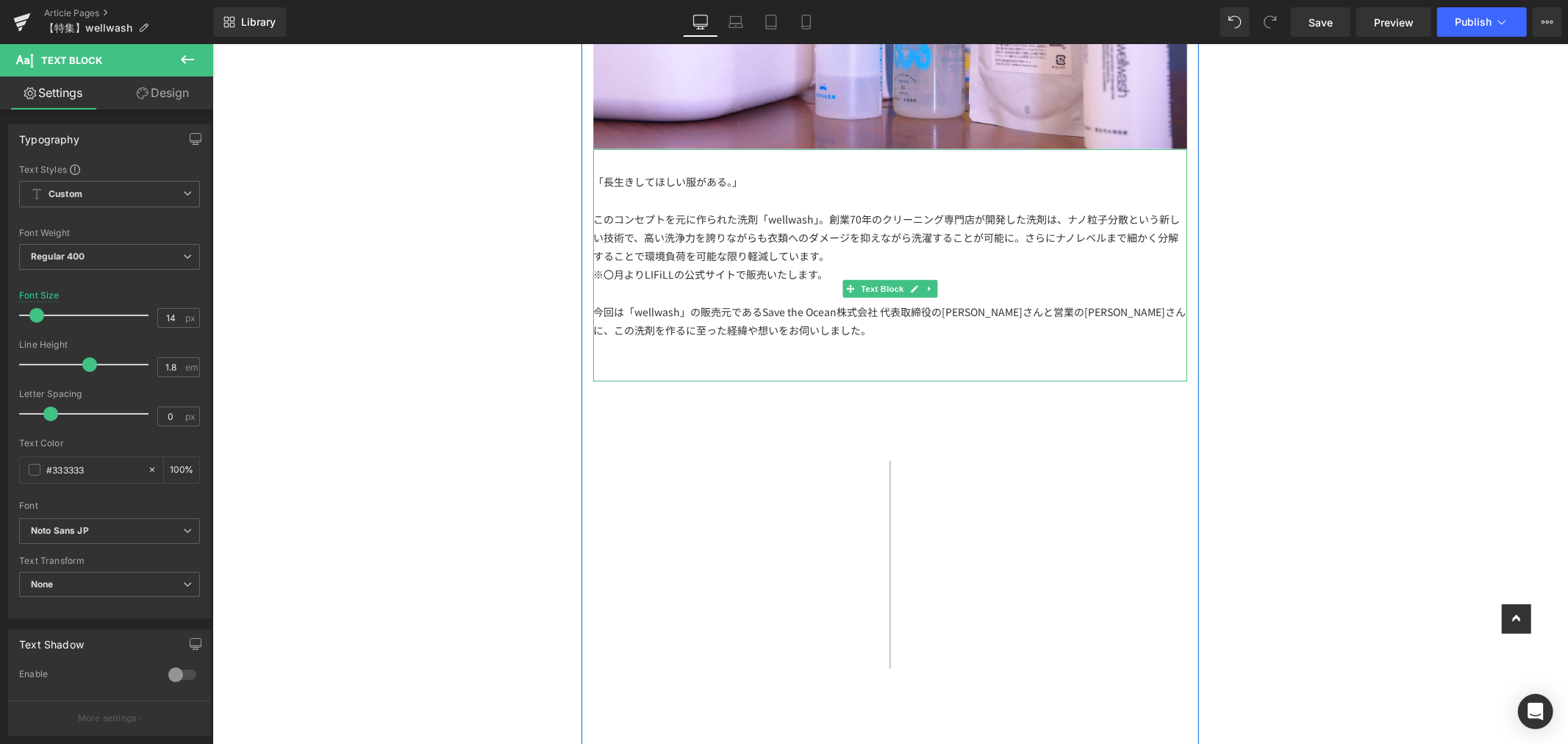
click at [797, 339] on div at bounding box center [889, 348] width 594 height 18
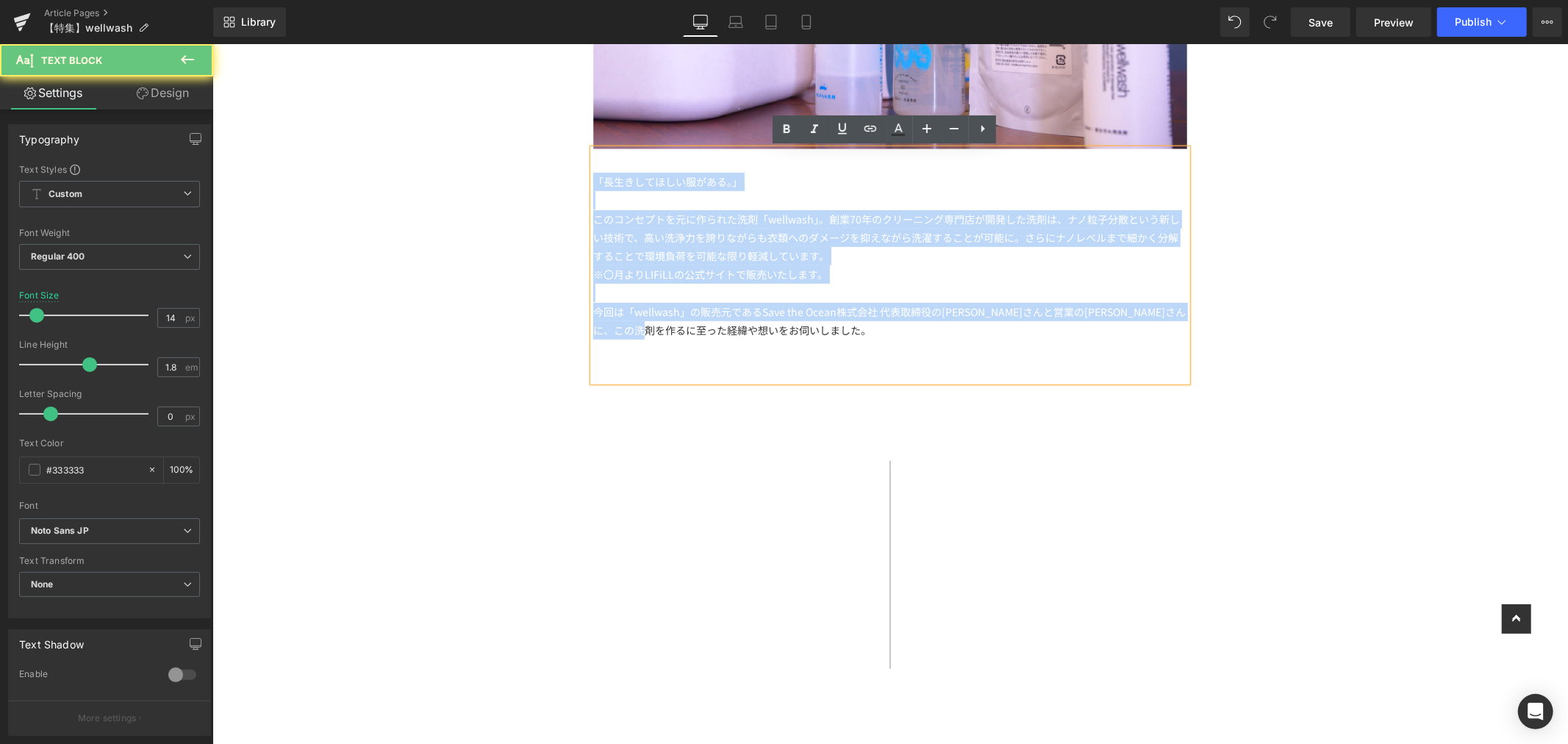
drag, startPoint x: 796, startPoint y: 333, endPoint x: 576, endPoint y: 166, distance: 276.2
click at [581, 166] on div "【特集】 Text Block クリーニング専門店が作る洗剤「wellwash」 Text Block Image 「長生きしてほしい服がある。」 このコンセ…" at bounding box center [890, 184] width 617 height 1127
copy div "「長生きしてほしい服がある。」 このコンセプトを元に作られた洗剤「wellwash」。創業70年のクリーニング専門店が開発した洗剤は、ナノ粒子分散という新しい…"
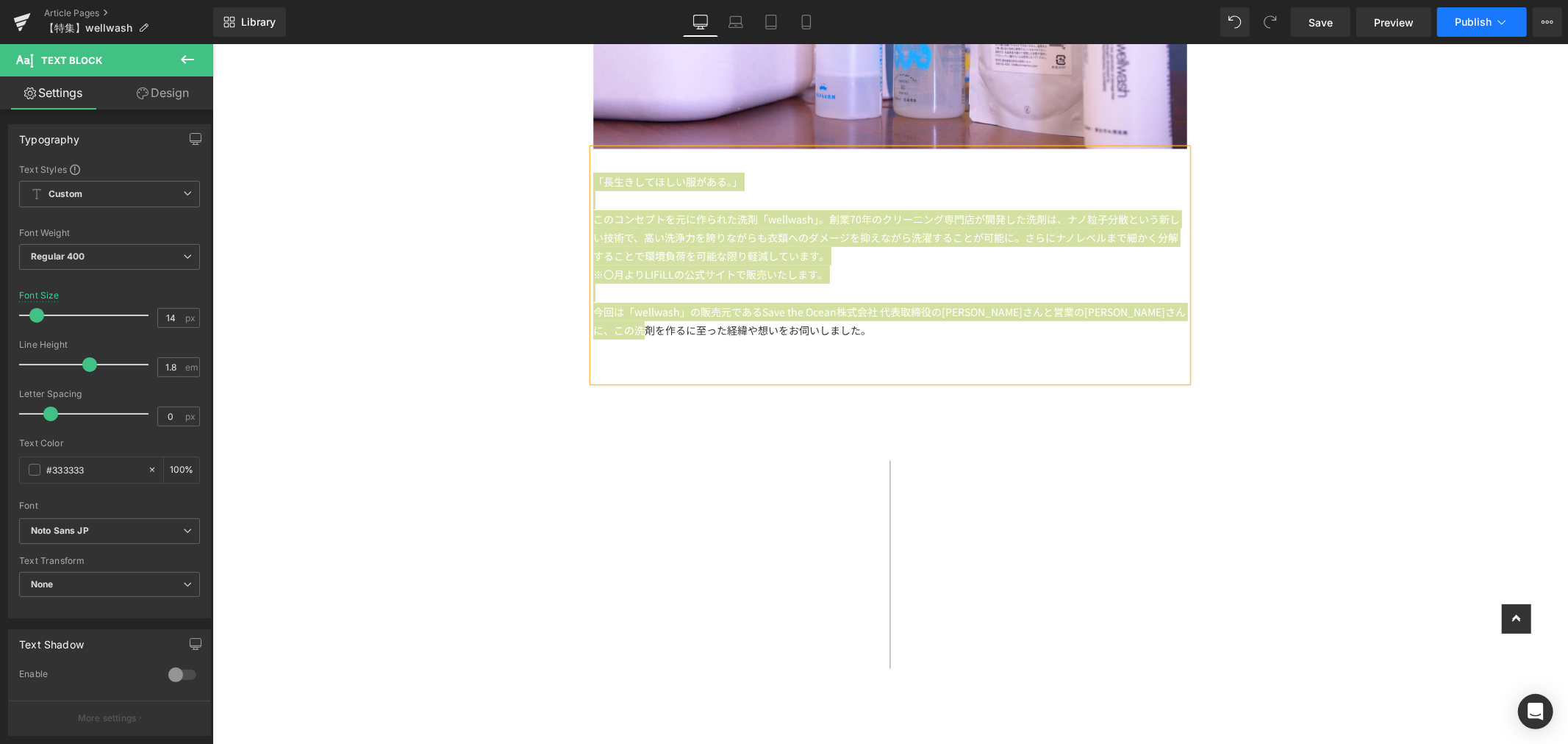
click at [1481, 13] on button "Publish" at bounding box center [1482, 22] width 90 height 29
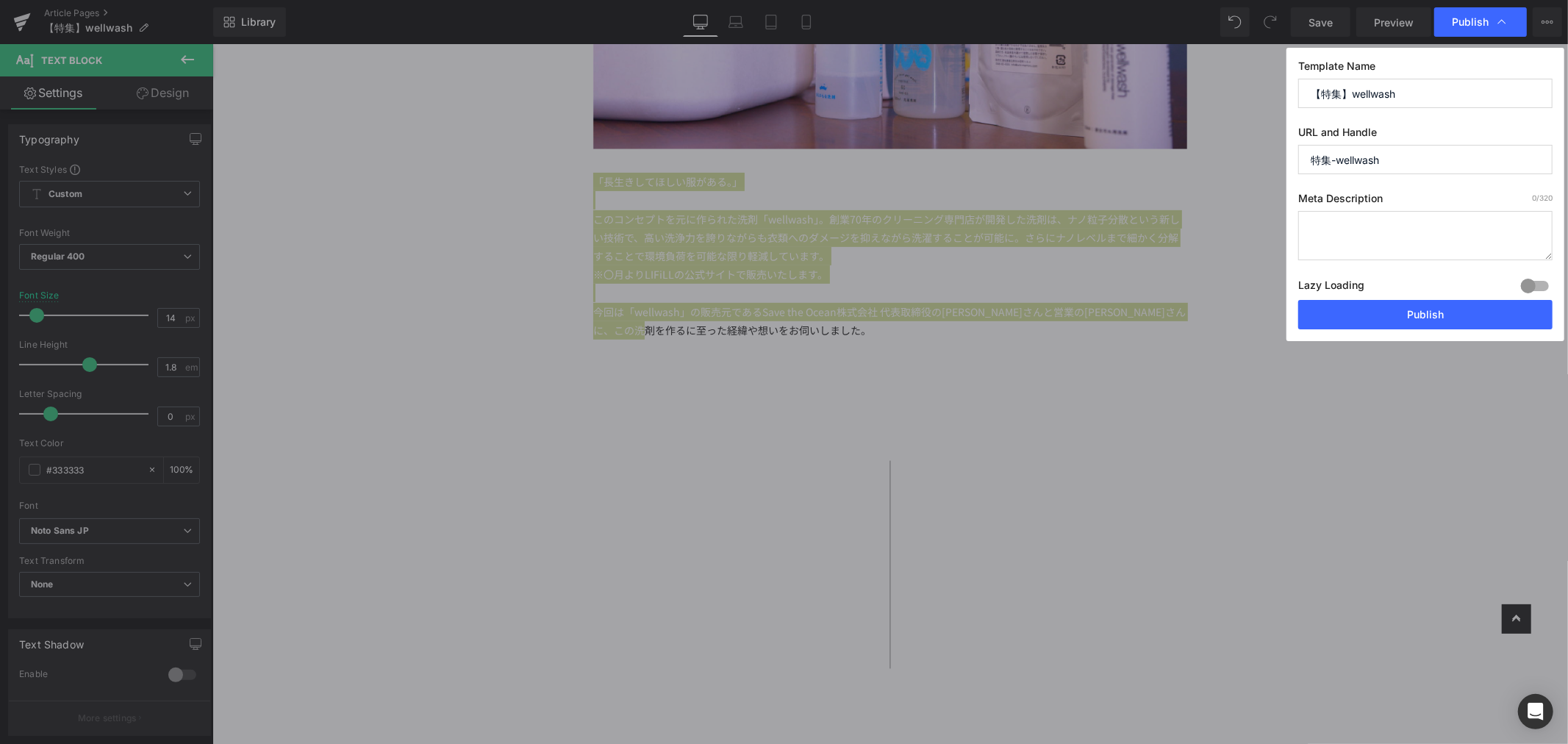
click at [1334, 234] on textarea at bounding box center [1425, 235] width 254 height 49
paste textarea "「長生きしてほしい服がある。」 このコンセプトを元に作られた洗剤「wellwash」。創業70年のクリーニング専門店が開発した洗剤は、ナノ粒子分散という新しい…"
drag, startPoint x: 1397, startPoint y: 248, endPoint x: 1320, endPoint y: 248, distance: 77.0
click at [1320, 248] on textarea "「長生きしてほしい服がある。」 このコンセプトを元に作られた洗剤「wellwash」。創業70年のクリーニング専門店が開発した洗剤は、ナノ粒子分散という新しい…" at bounding box center [1425, 235] width 254 height 49
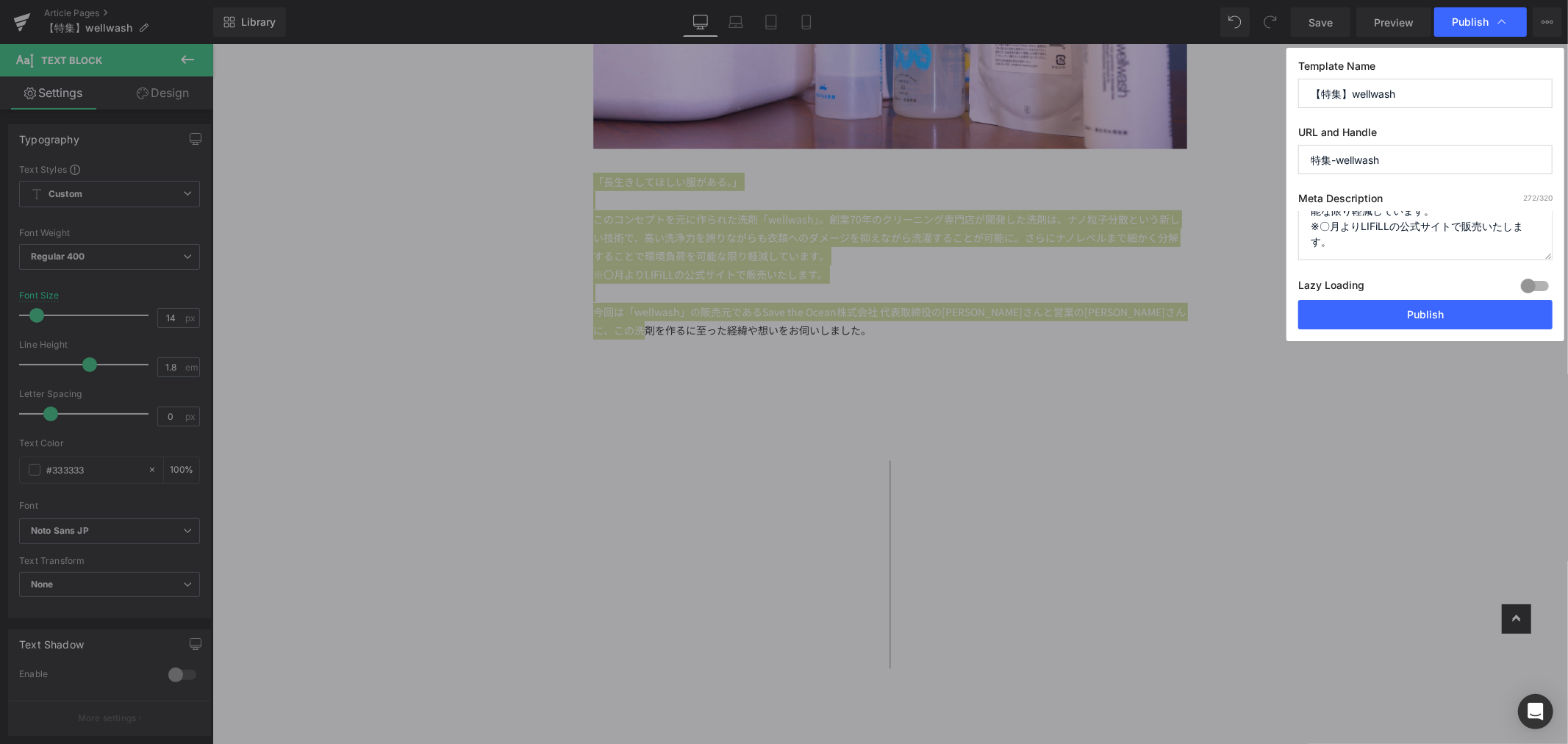
click at [1371, 246] on textarea "「長生きしてほしい服がある。」 このコンセプトを元に作られた洗剤「wellwash」。創業70年のクリーニング専門店が開発した洗剤は、ナノ粒子分散という新しい…" at bounding box center [1425, 235] width 254 height 49
click at [1312, 231] on textarea "「長生きしてほしい服がある。」 このコンセプトを元に作られた洗剤「wellwash」。創業70年のクリーニング専門店が開発した洗剤は、ナノ粒子分散という新しい…" at bounding box center [1425, 235] width 254 height 49
type textarea "「長生きしてほしい服がある。」 このコンセプトを元に作られた洗剤「wellwash」。創業70年のクリーニング専門店が開発した洗剤は、ナノ粒子分散という新しい…"
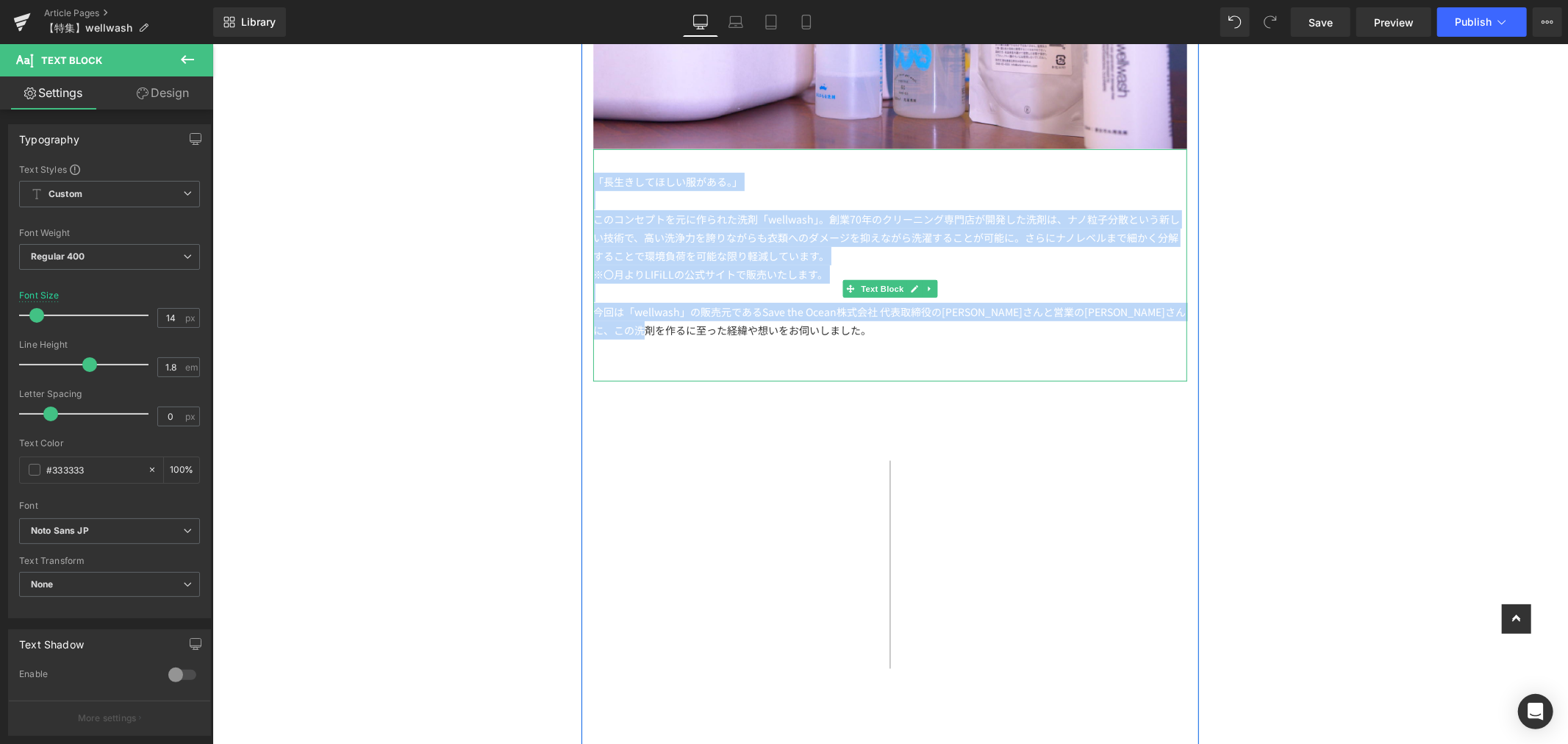
click at [775, 289] on div at bounding box center [889, 292] width 594 height 18
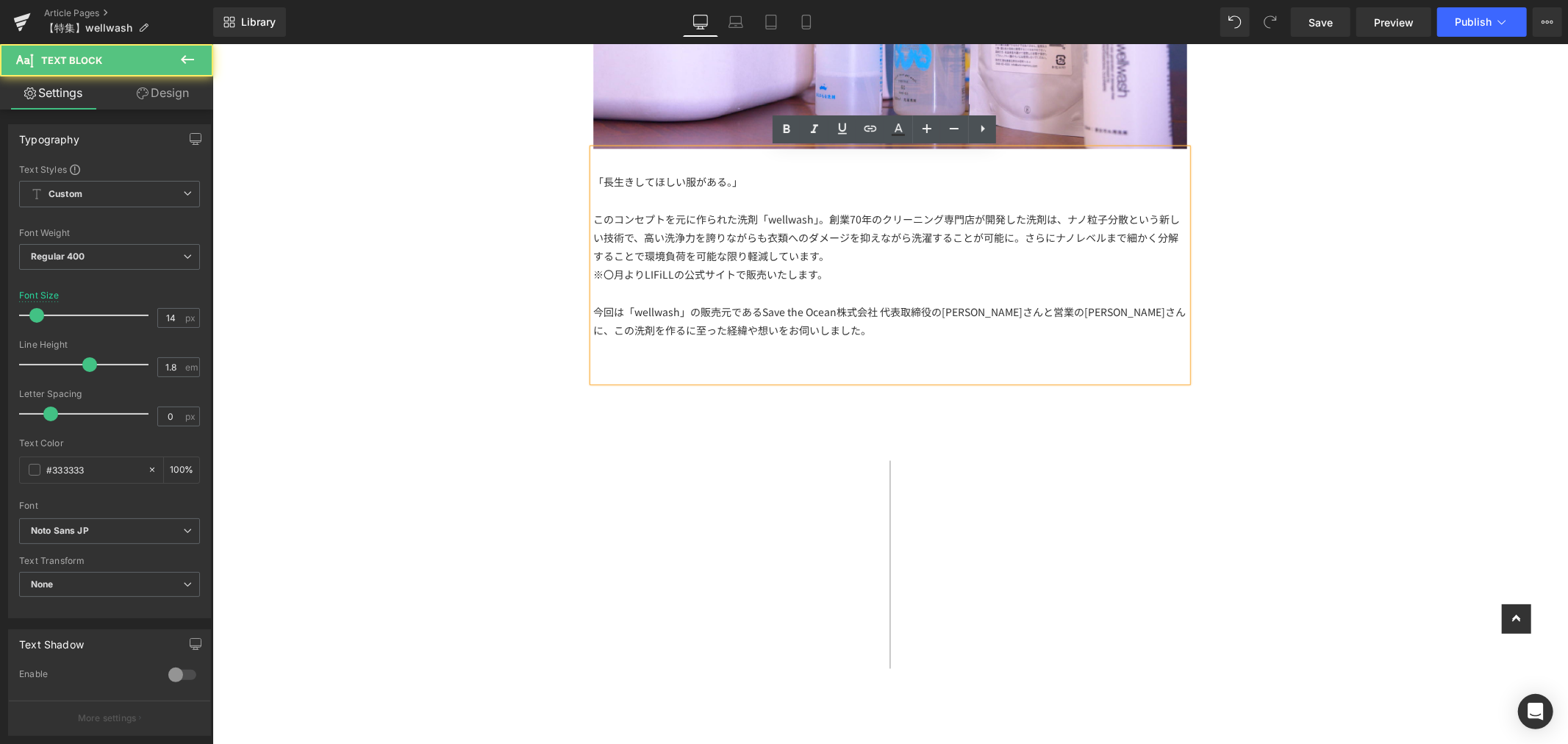
click at [603, 276] on div "※〇月よりLIFiLLの公式サイトで販売いたします。" at bounding box center [889, 274] width 594 height 18
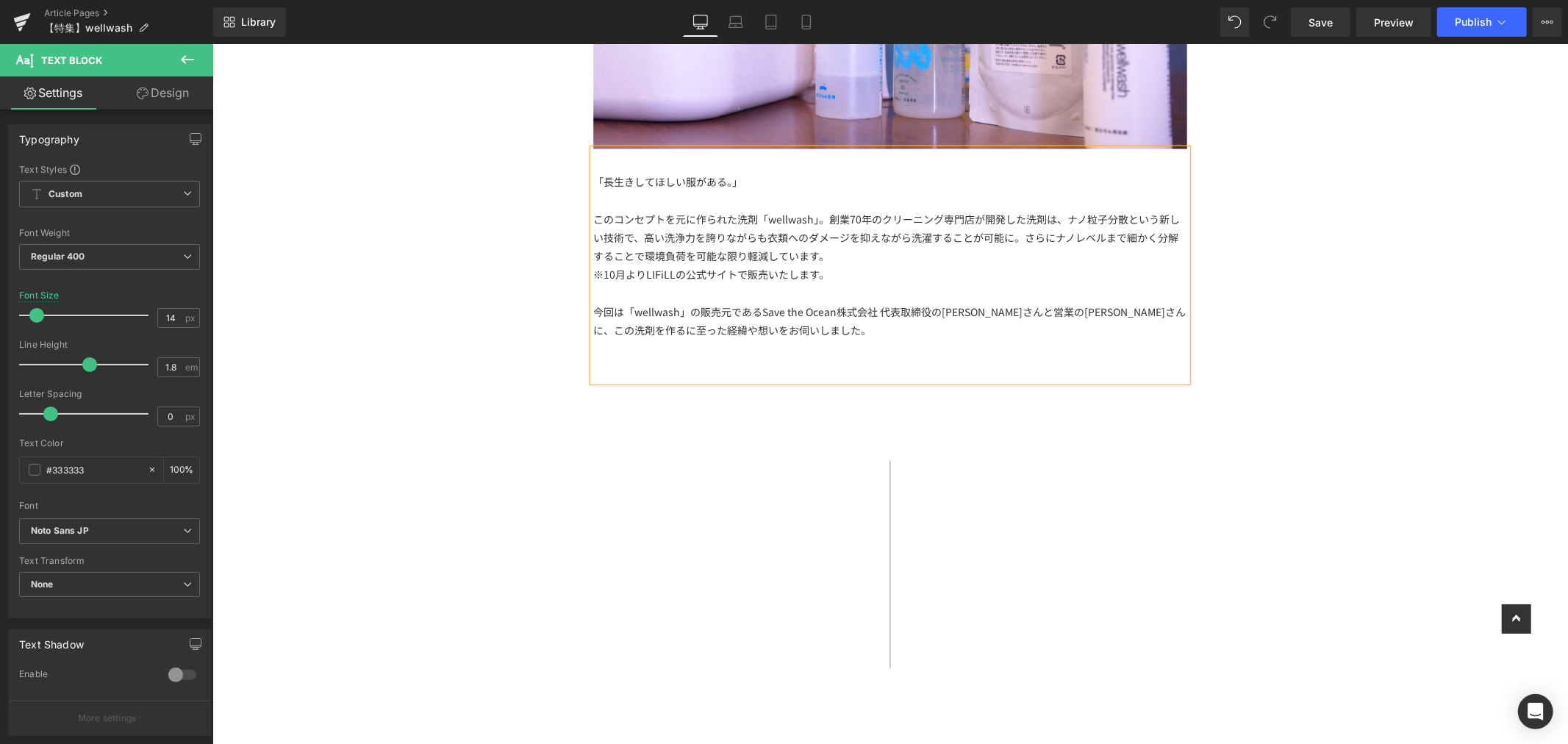
click at [614, 274] on div "※10月よりLIFiLLの公式サイトで販売いたします。" at bounding box center [889, 274] width 594 height 18
click at [1495, 26] on icon at bounding box center [1501, 21] width 14 height 14
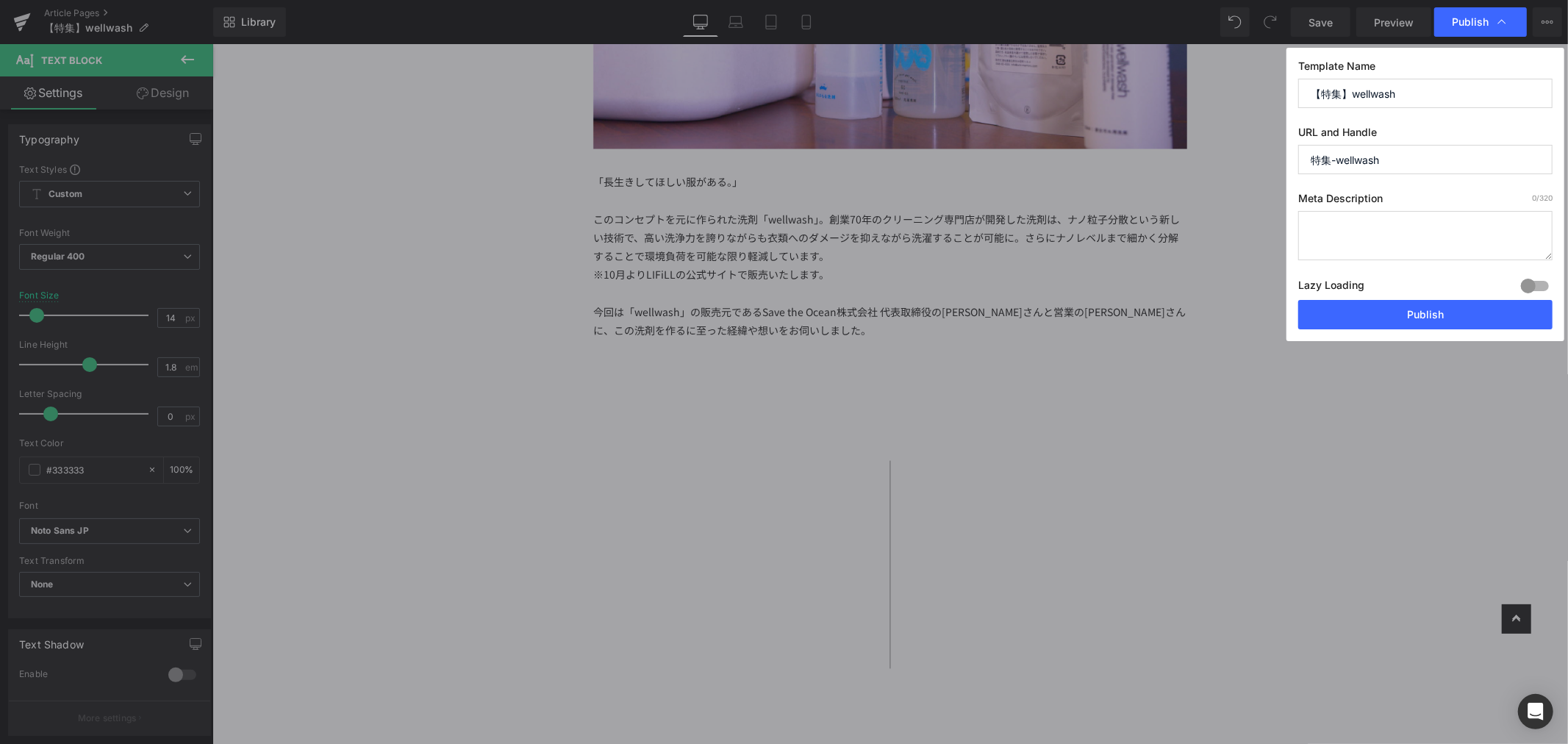
drag, startPoint x: 1330, startPoint y: 158, endPoint x: 1294, endPoint y: 163, distance: 36.3
click at [1296, 162] on div "Template Name 【特集】wellwash URL and Handle 特集-wellwash Meta Description 0 /320 L…" at bounding box center [1425, 194] width 278 height 293
paste input "Special feature"
type input "special-feature-wellwash"
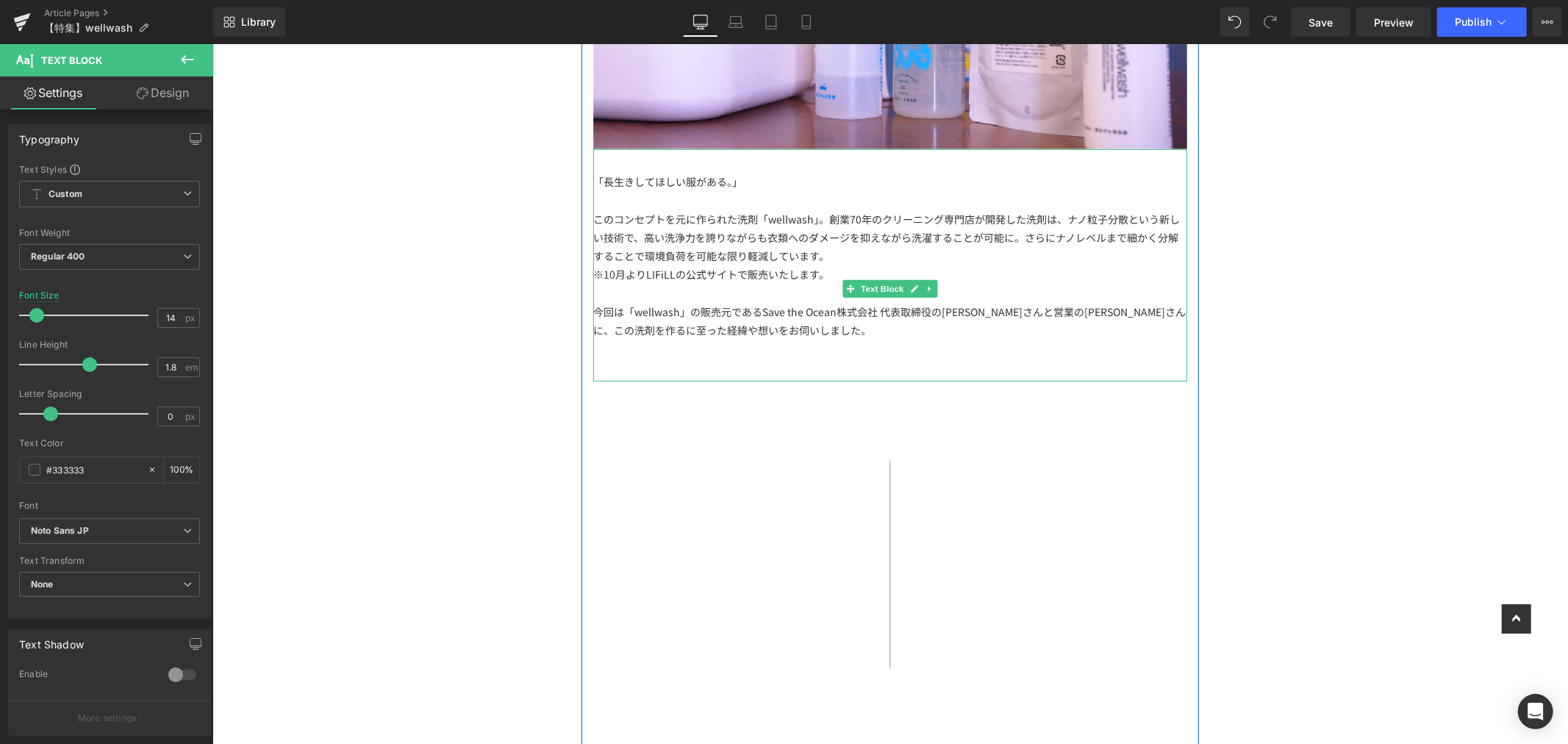
click at [757, 339] on div at bounding box center [889, 348] width 594 height 18
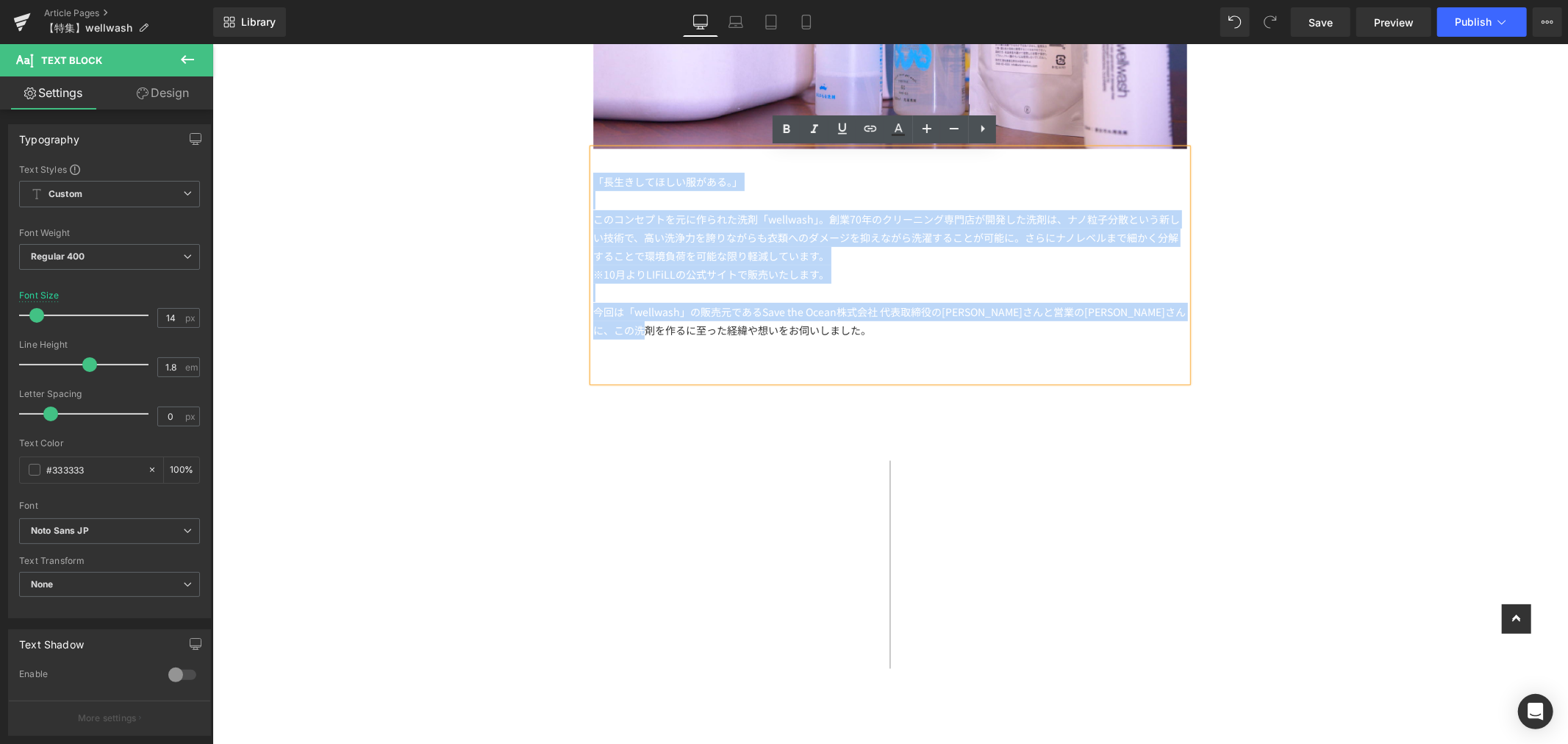
drag, startPoint x: 765, startPoint y: 330, endPoint x: 578, endPoint y: 180, distance: 239.7
click at [581, 180] on div "【特集】 Text Block クリーニング専門店が作る洗剤「wellwash」 Text Block Image 「長生きしてほしい服がある。」 このコンセ…" at bounding box center [890, 184] width 617 height 1127
copy div "「長生きしてほしい服がある。」 このコンセプトを元に作られた洗剤「wellwash」。創業70年のクリーニング専門店が開発した洗剤は、ナノ粒子分散という新しい…"
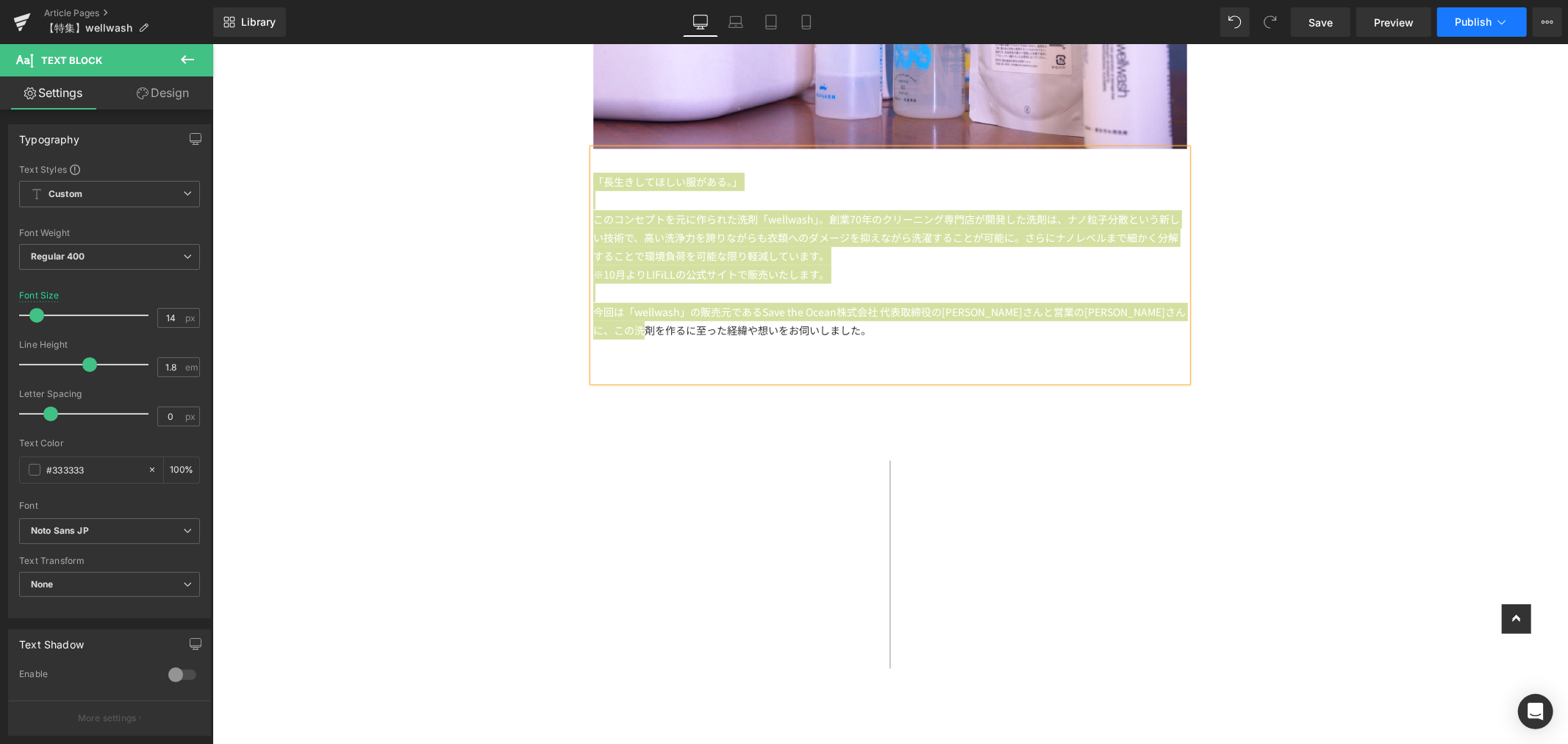
click at [1489, 17] on span "Publish" at bounding box center [1473, 22] width 37 height 12
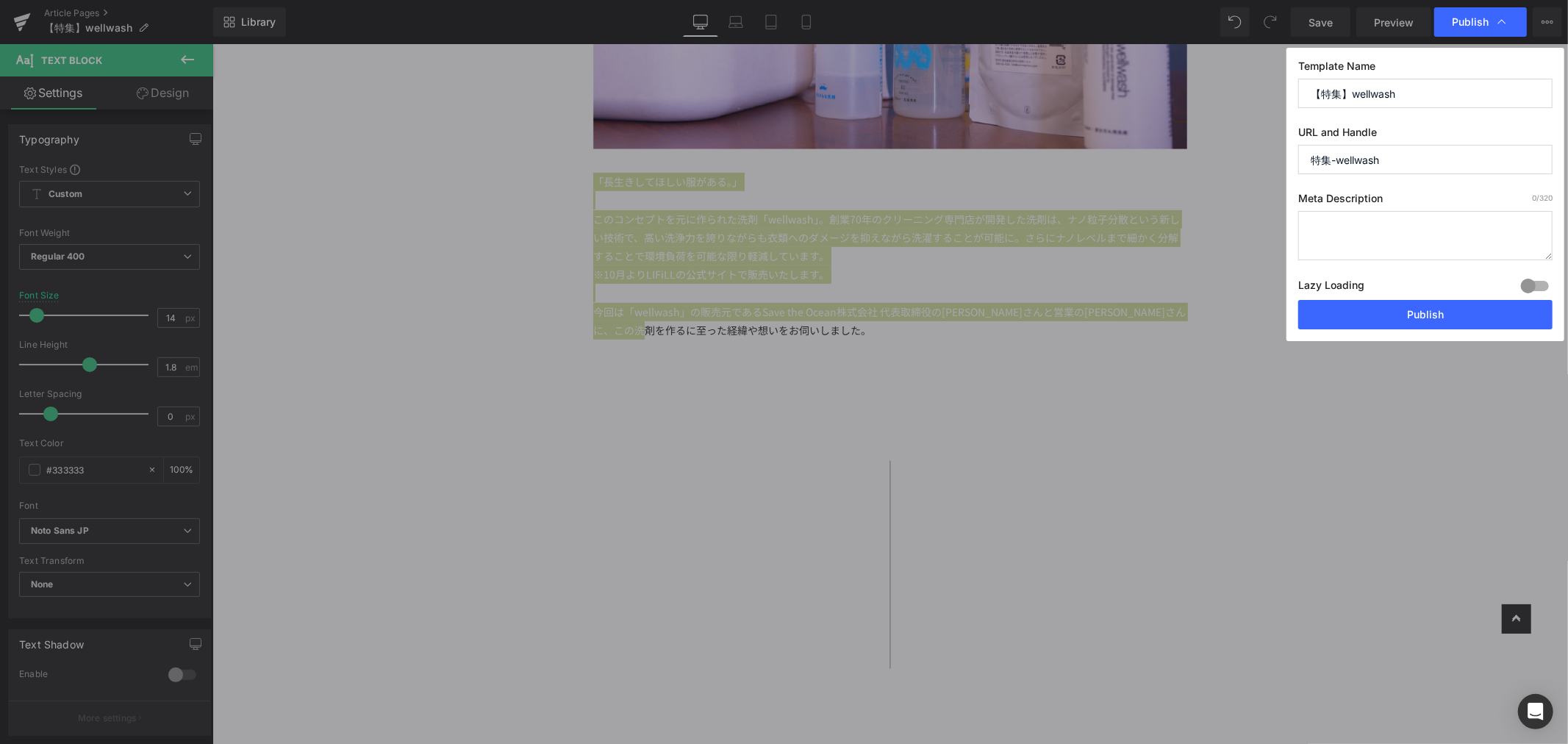
click at [1396, 217] on textarea at bounding box center [1425, 235] width 254 height 49
paste textarea "「長生きしてほしい服がある。」 このコンセプトを元に作られた洗剤「wellwash」。創業70年のクリーニング専門店が開発した洗剤は、ナノ粒子分散という新しい…"
drag, startPoint x: 1375, startPoint y: 245, endPoint x: 1310, endPoint y: 233, distance: 66.1
click at [1314, 235] on textarea "「長生きしてほしい服がある。」 このコンセプトを元に作られた洗剤「wellwash」。創業70年のクリーニング専門店が開発した洗剤は、ナノ粒子分散という新しい…" at bounding box center [1425, 235] width 254 height 49
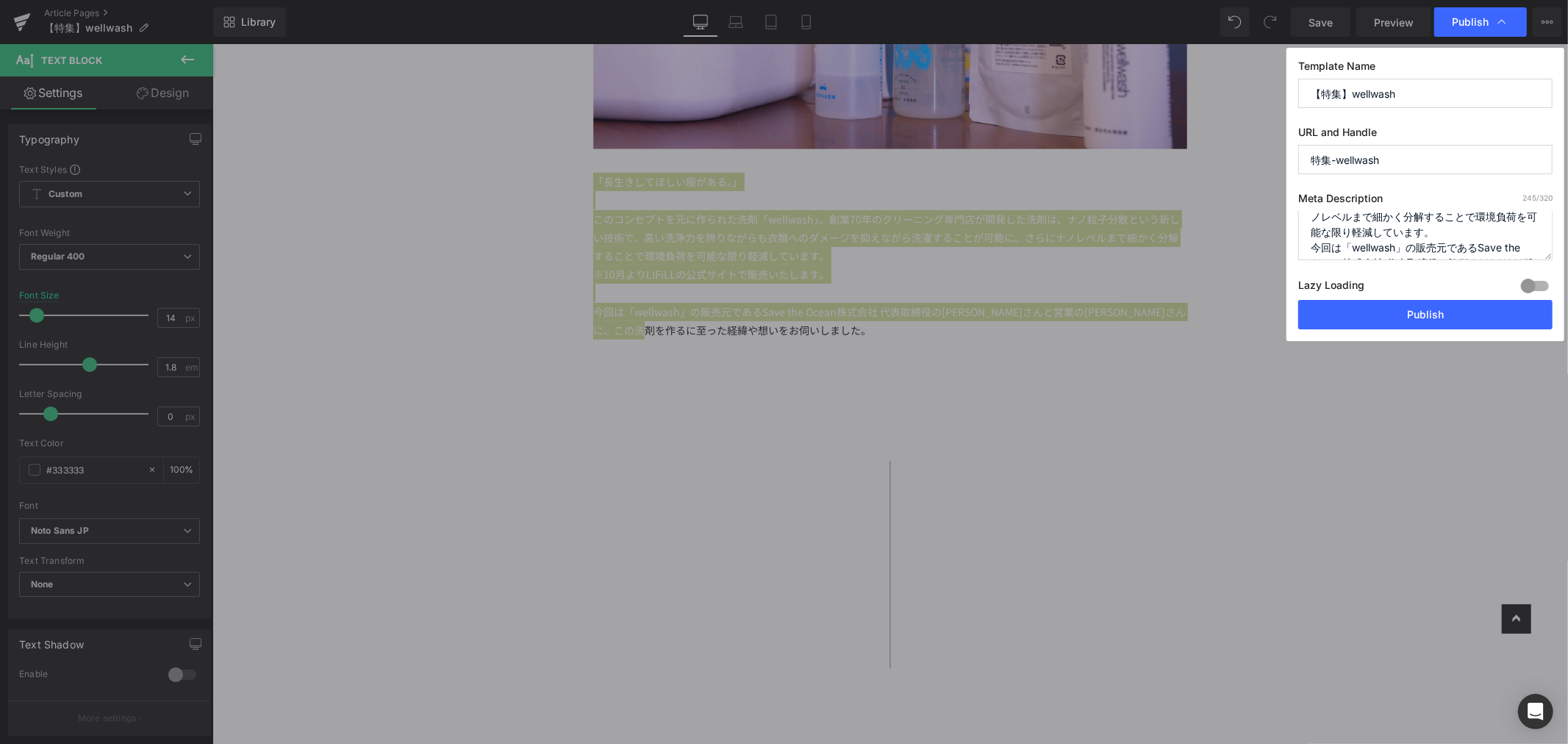
scroll to position [104, 0]
type textarea "「長生きしてほしい服がある。」 このコンセプトを元に作られた洗剤「wellwash」。創業70年のクリーニング専門店が開発した洗剤は、ナノ粒子分散という新しい…"
drag, startPoint x: 1328, startPoint y: 162, endPoint x: 1271, endPoint y: 162, distance: 57.0
click at [1271, 162] on div "Publish Template Name 【特集】wellwash URL and Handle 特集-wellwash Meta Description …" at bounding box center [784, 372] width 1568 height 744
paste input "Special feature"
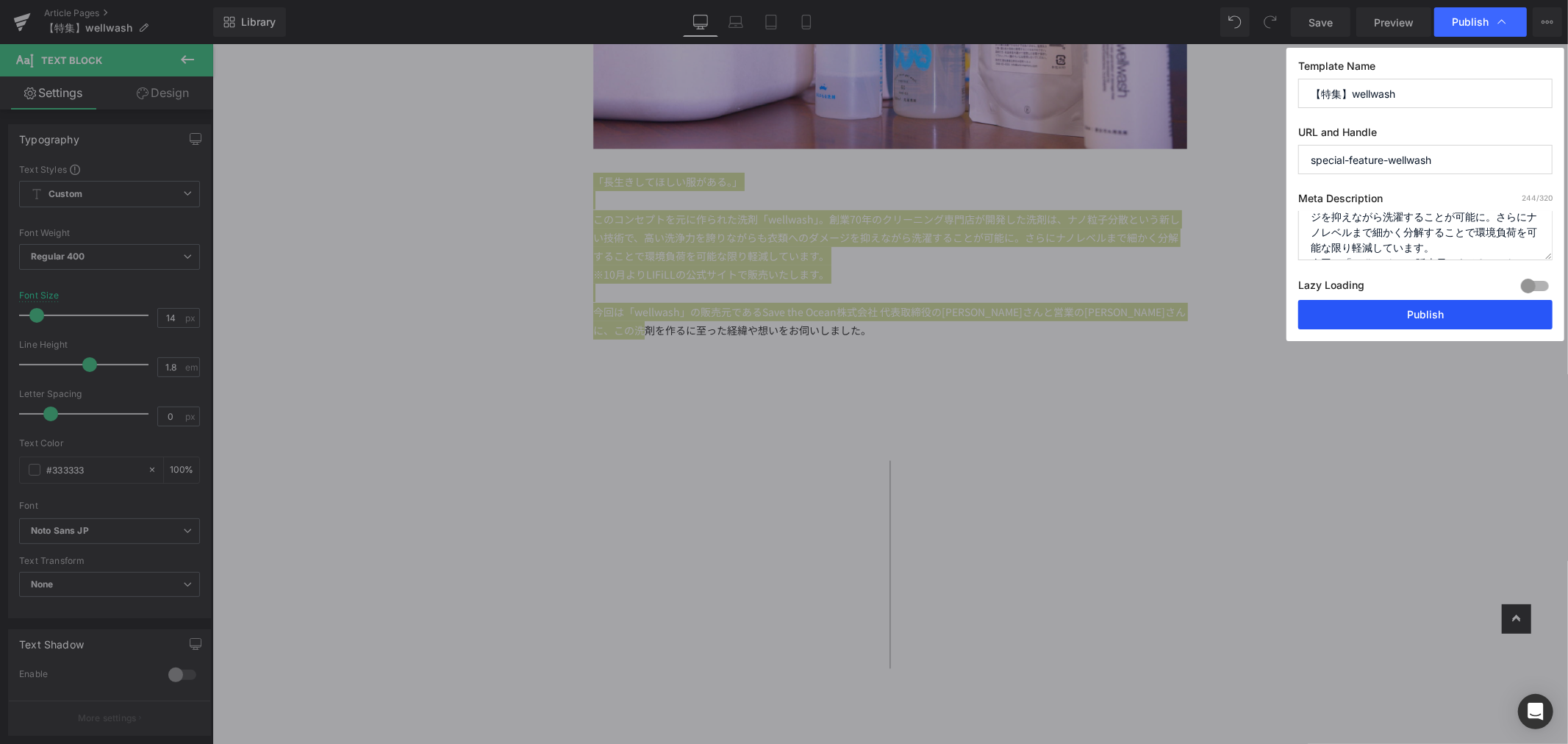
type input "special-feature-wellwash"
click at [1411, 315] on button "Publish" at bounding box center [1425, 315] width 254 height 29
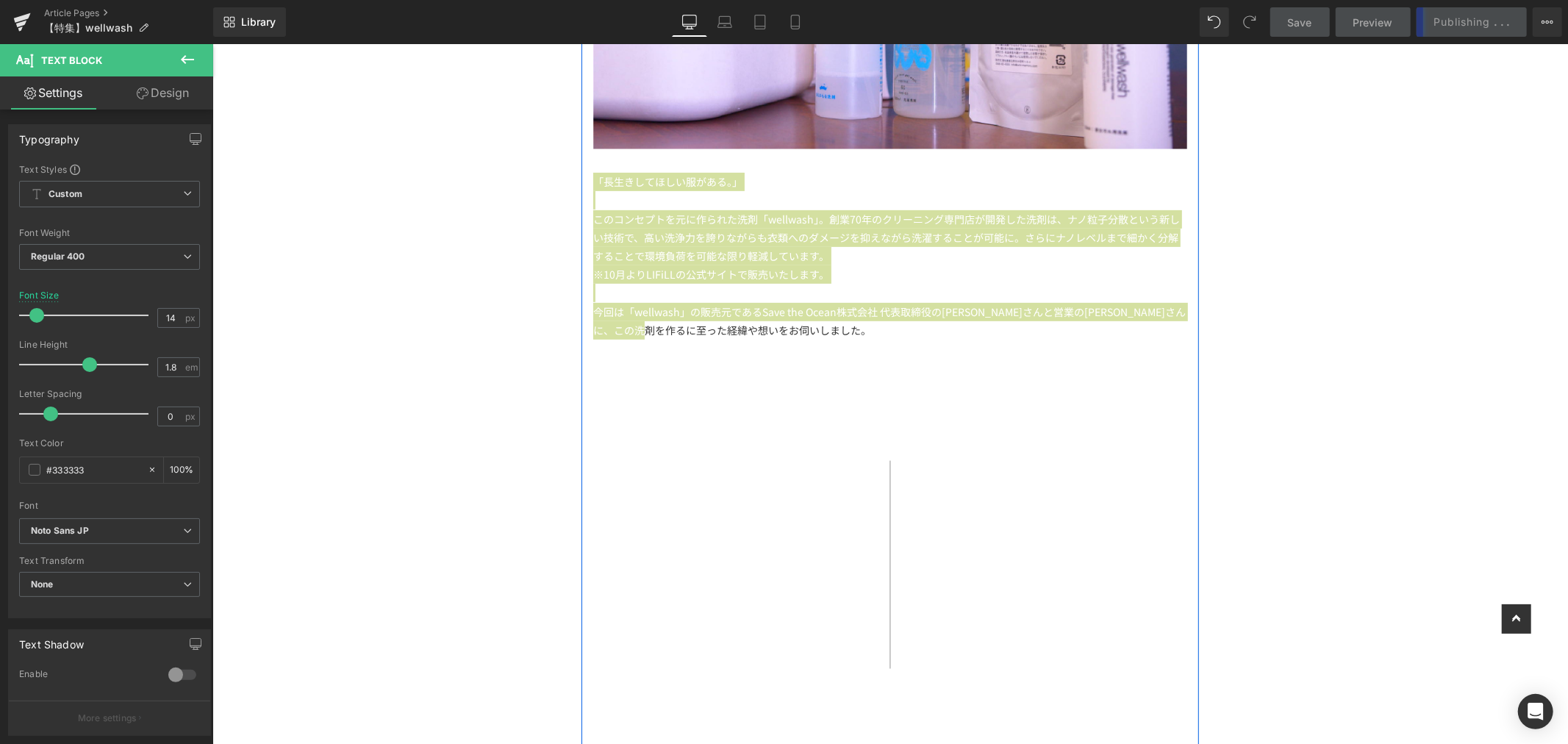
scroll to position [0, 0]
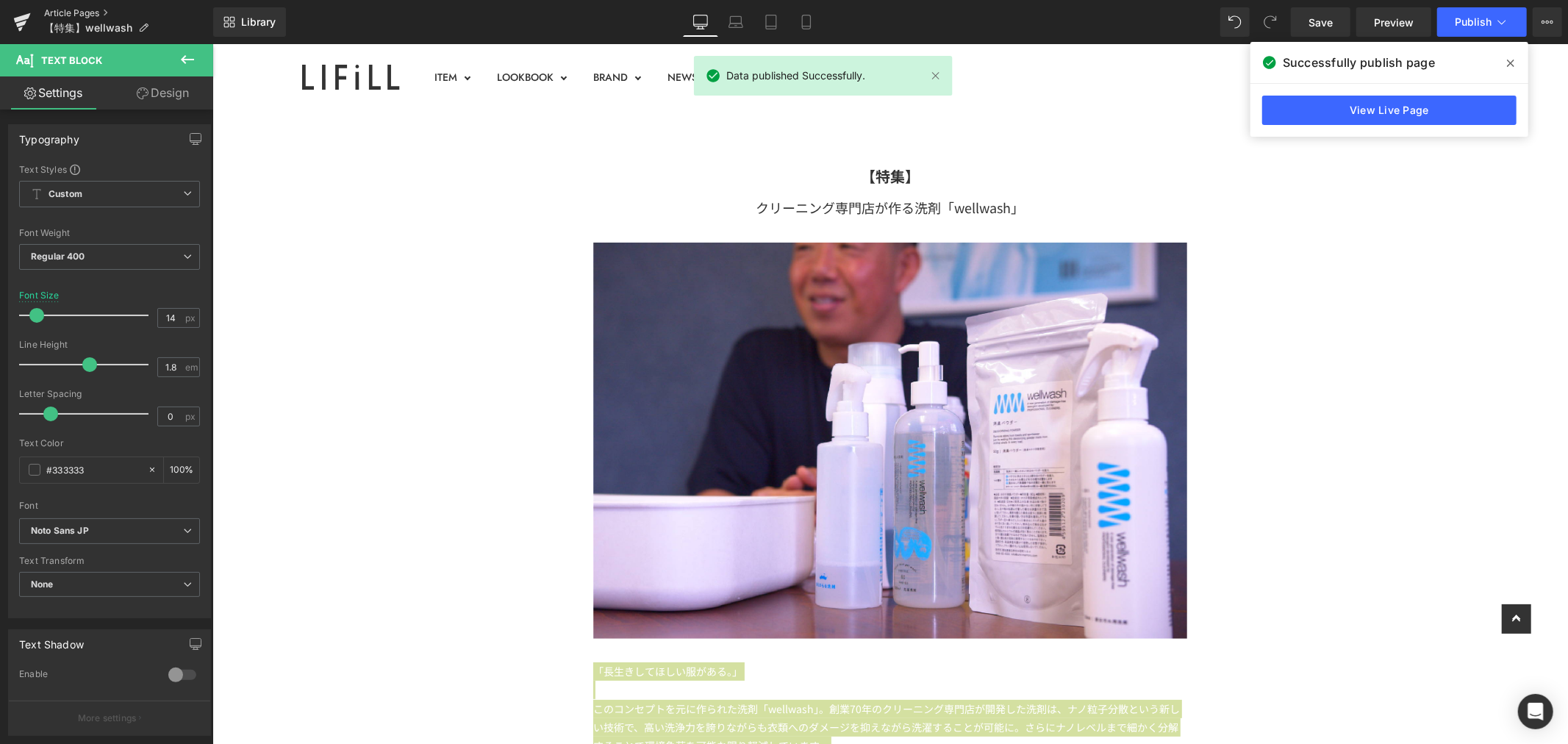
click at [89, 14] on link "Article Pages" at bounding box center [129, 14] width 169 height 12
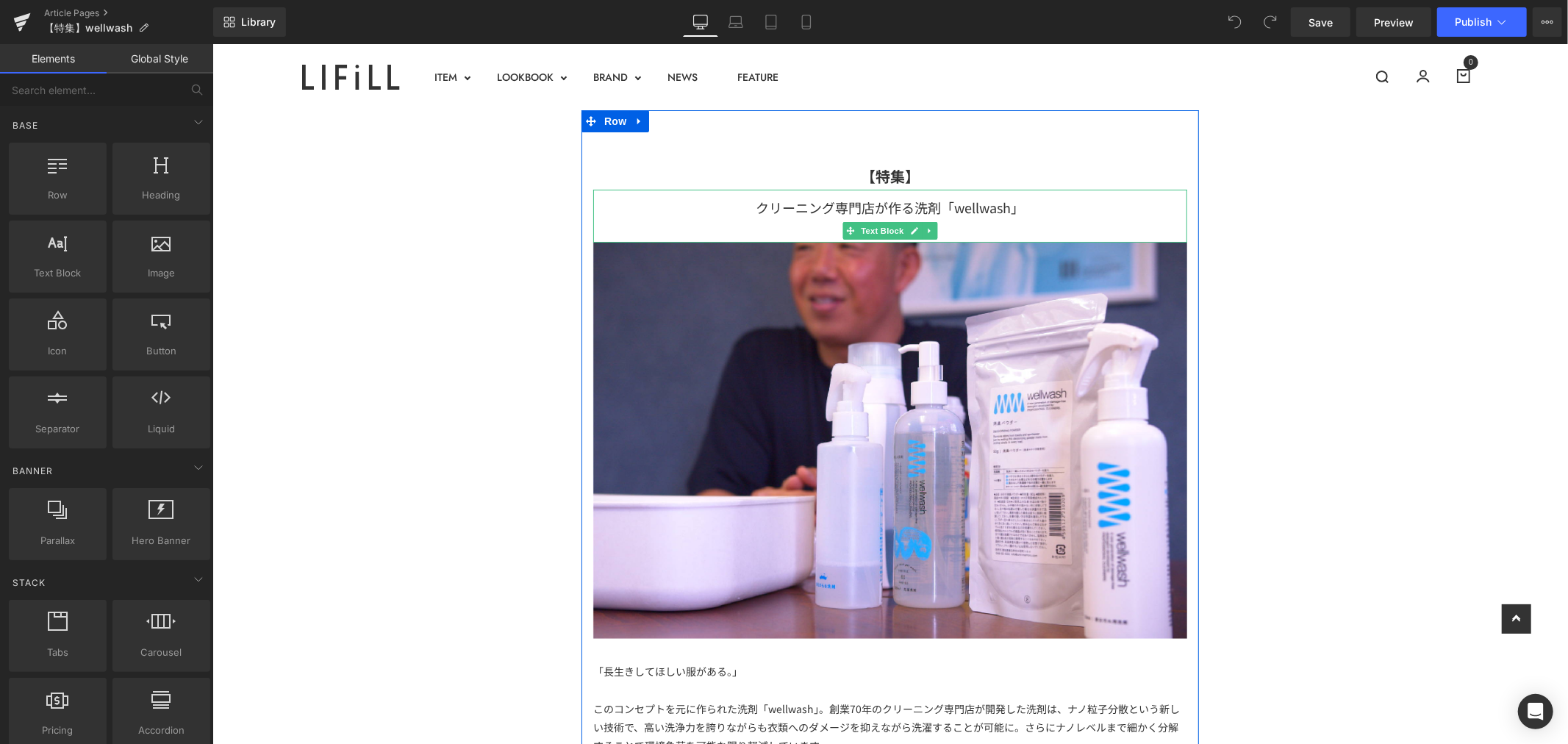
click at [1024, 203] on div "クリーニング専門店が作る洗剤「wellwash」" at bounding box center [889, 215] width 594 height 53
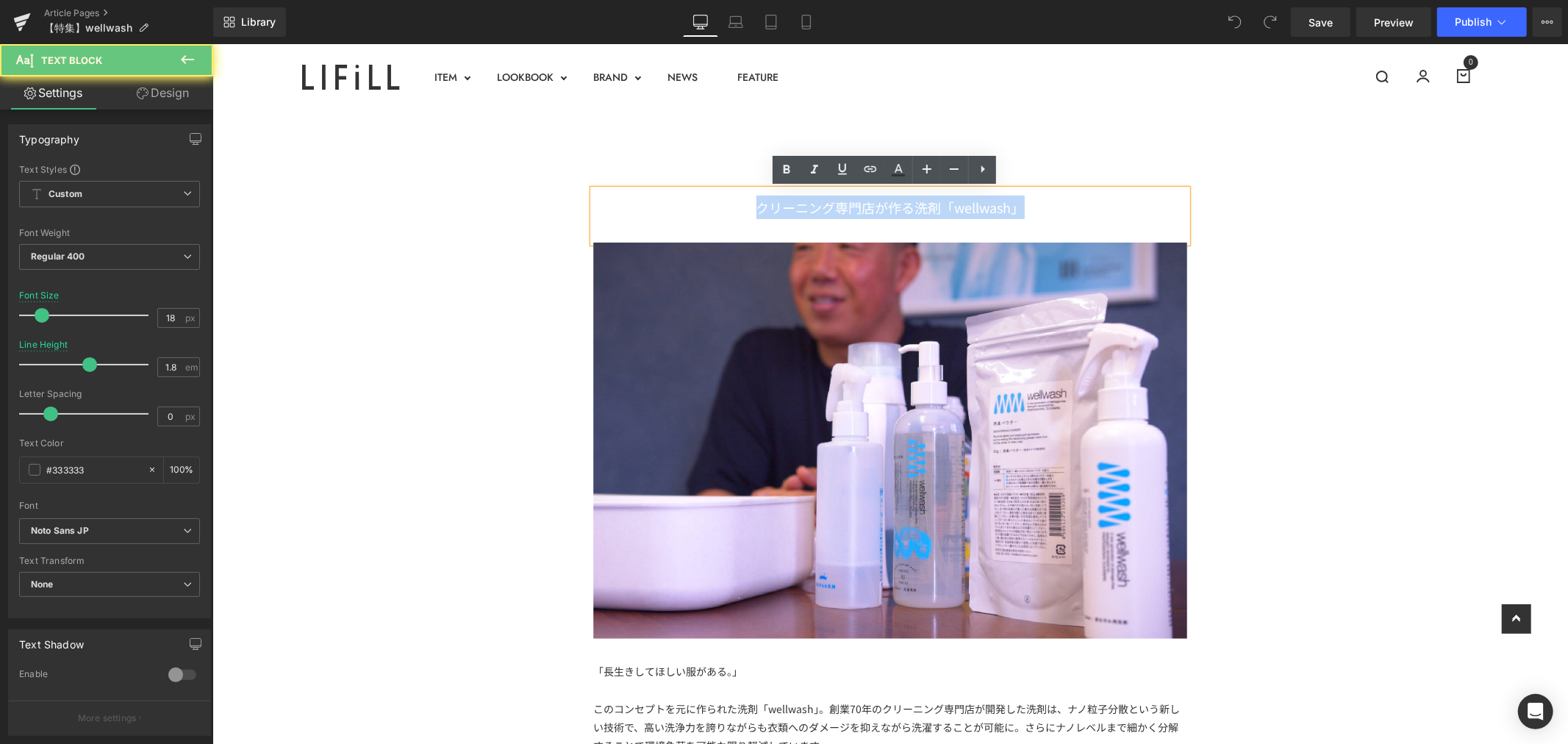
drag, startPoint x: 1040, startPoint y: 203, endPoint x: 654, endPoint y: 202, distance: 386.0
click at [654, 202] on div "クリーニング専門店が作る洗剤「wellwash」" at bounding box center [889, 215] width 594 height 53
copy div "クリーニング専門店が作る洗剤「wellwash」"
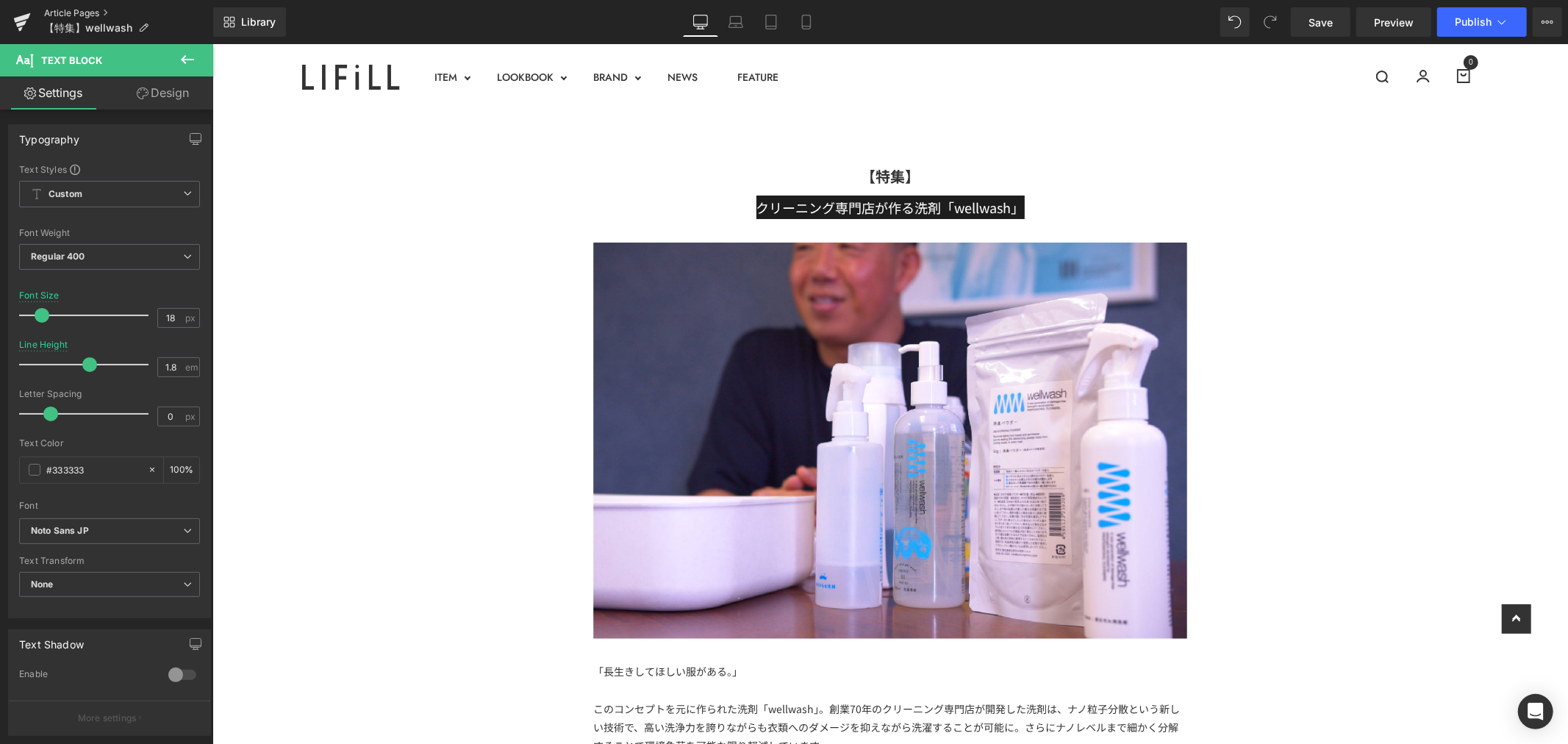
click at [78, 8] on link "Article Pages" at bounding box center [129, 14] width 169 height 12
